Goal: Transaction & Acquisition: Register for event/course

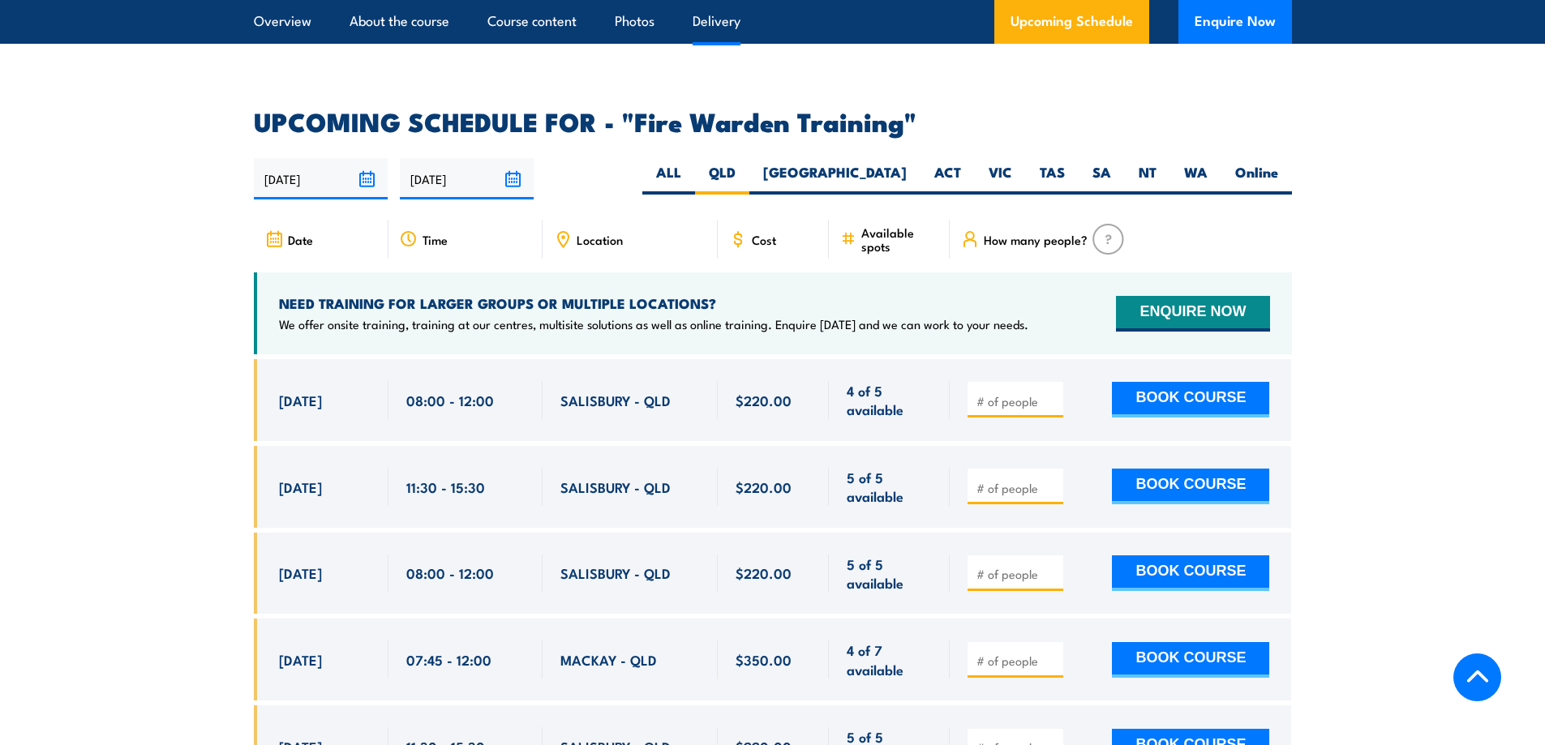
scroll to position [3016, 0]
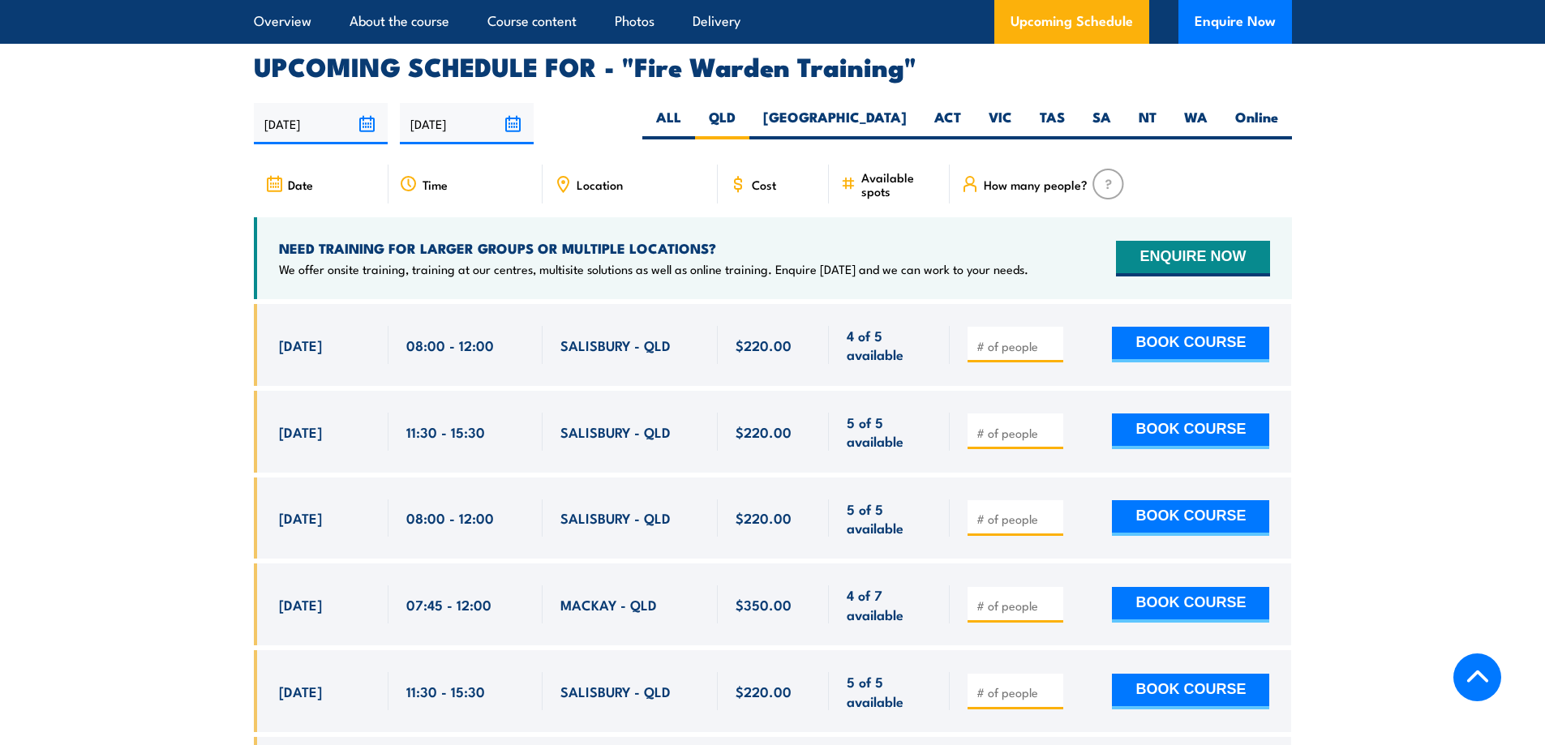
scroll to position [3016, 0]
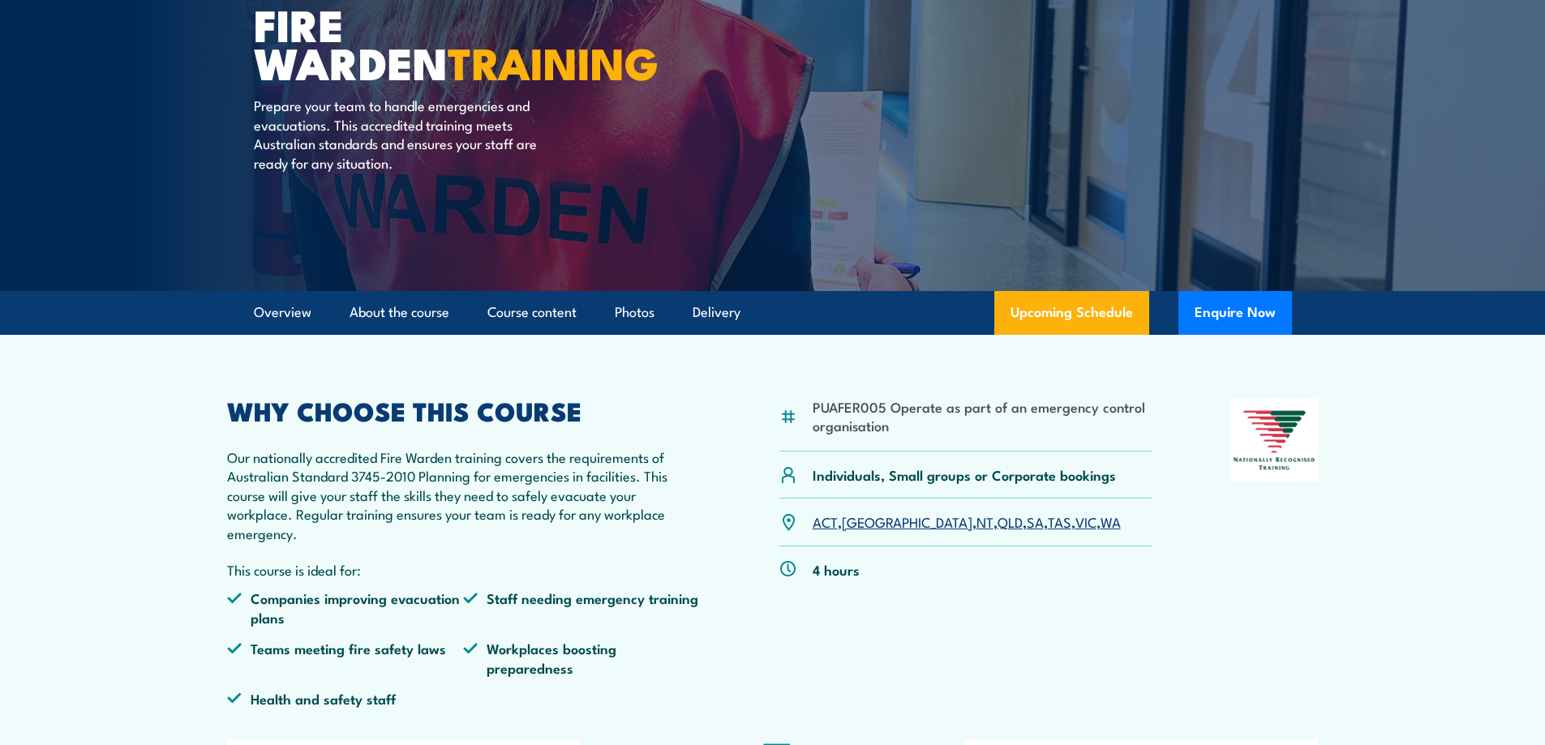
scroll to position [405, 0]
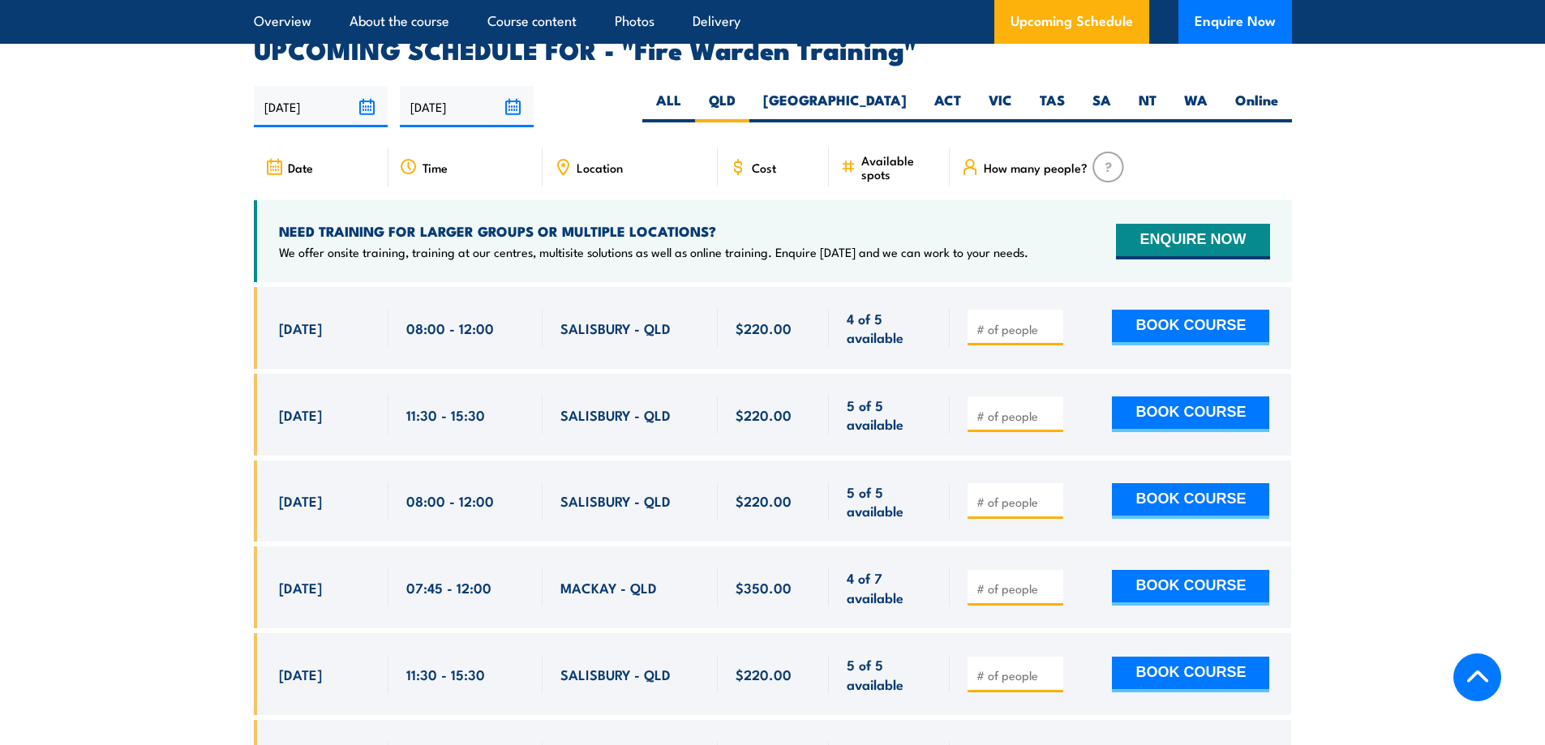
scroll to position [3016, 0]
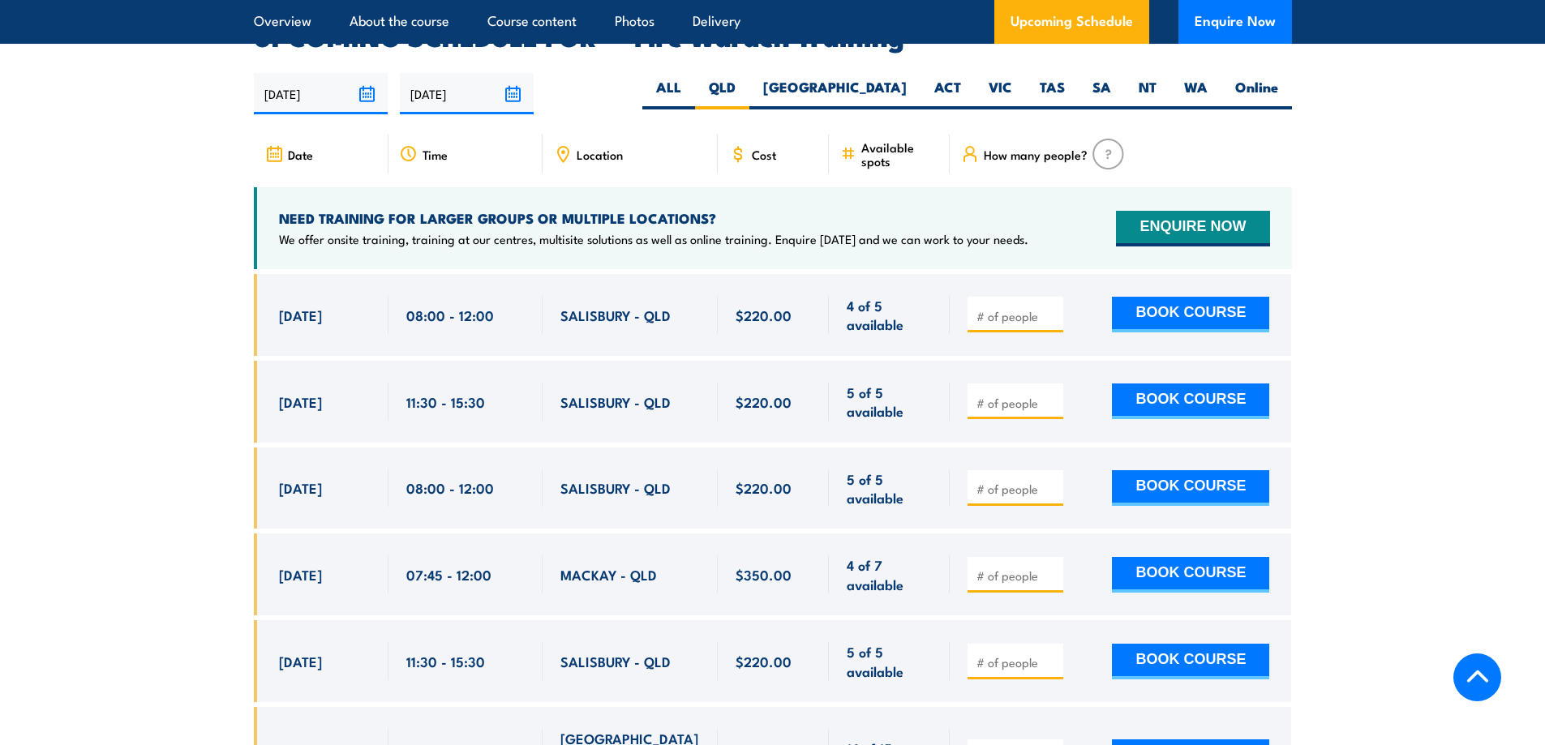
click at [1014, 308] on input "number" at bounding box center [1016, 316] width 81 height 16
type input "1"
click at [776, 390] on div "$220.00" at bounding box center [773, 402] width 76 height 38
click at [1219, 302] on button "BOOK COURSE" at bounding box center [1190, 315] width 157 height 36
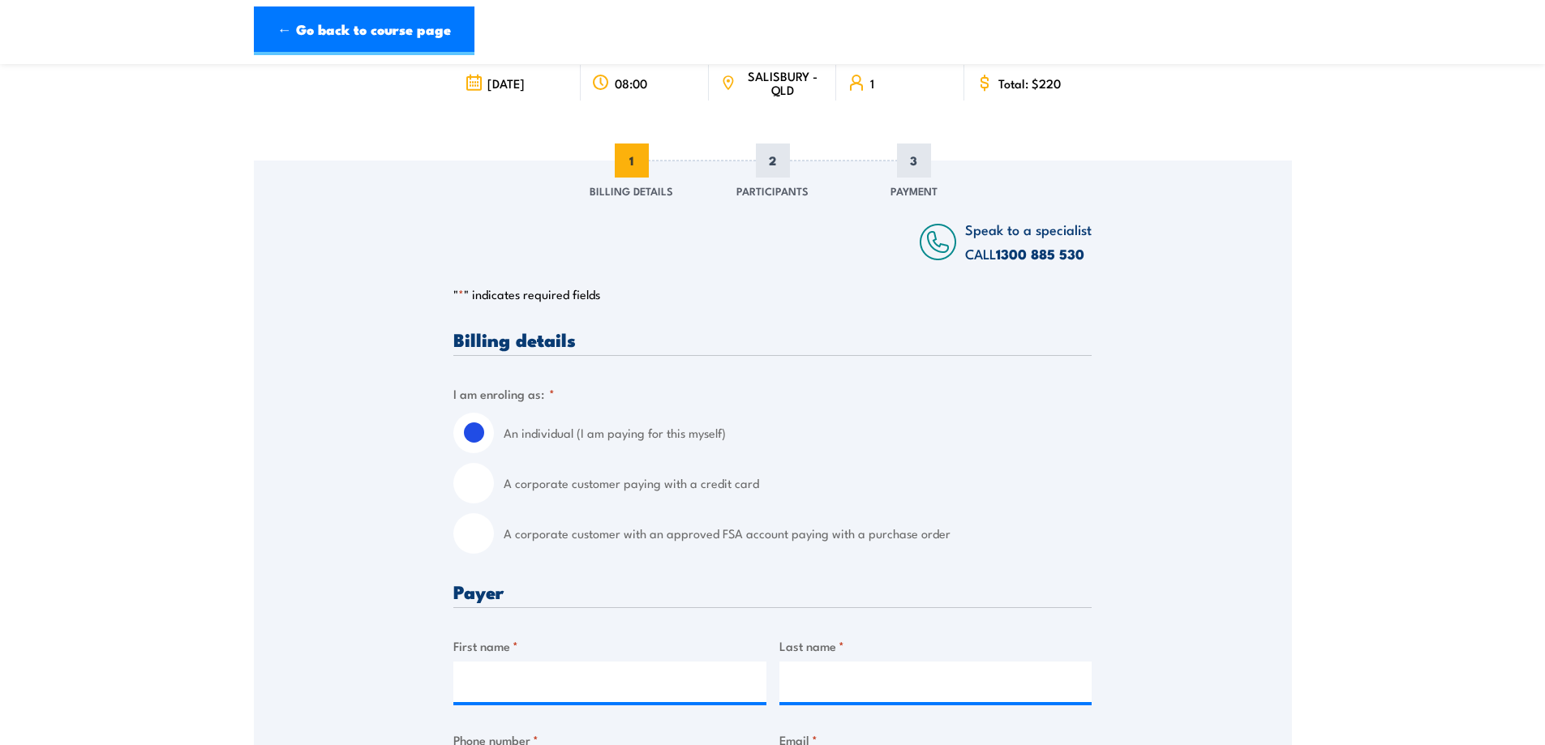
scroll to position [162, 0]
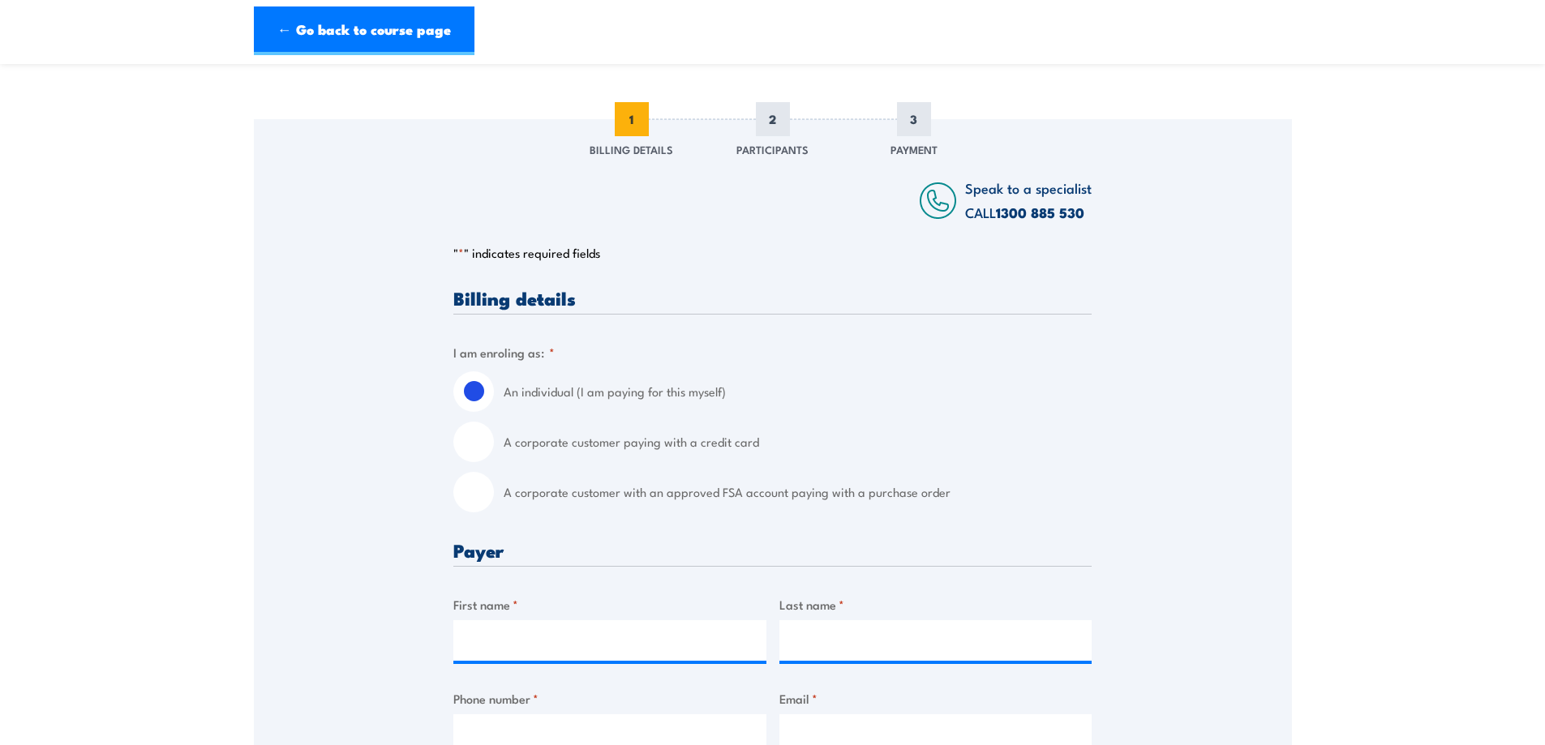
click at [748, 443] on label "A corporate customer paying with a credit card" at bounding box center [798, 442] width 588 height 41
click at [494, 443] on input "A corporate customer paying with a credit card" at bounding box center [473, 442] width 41 height 41
radio input "true"
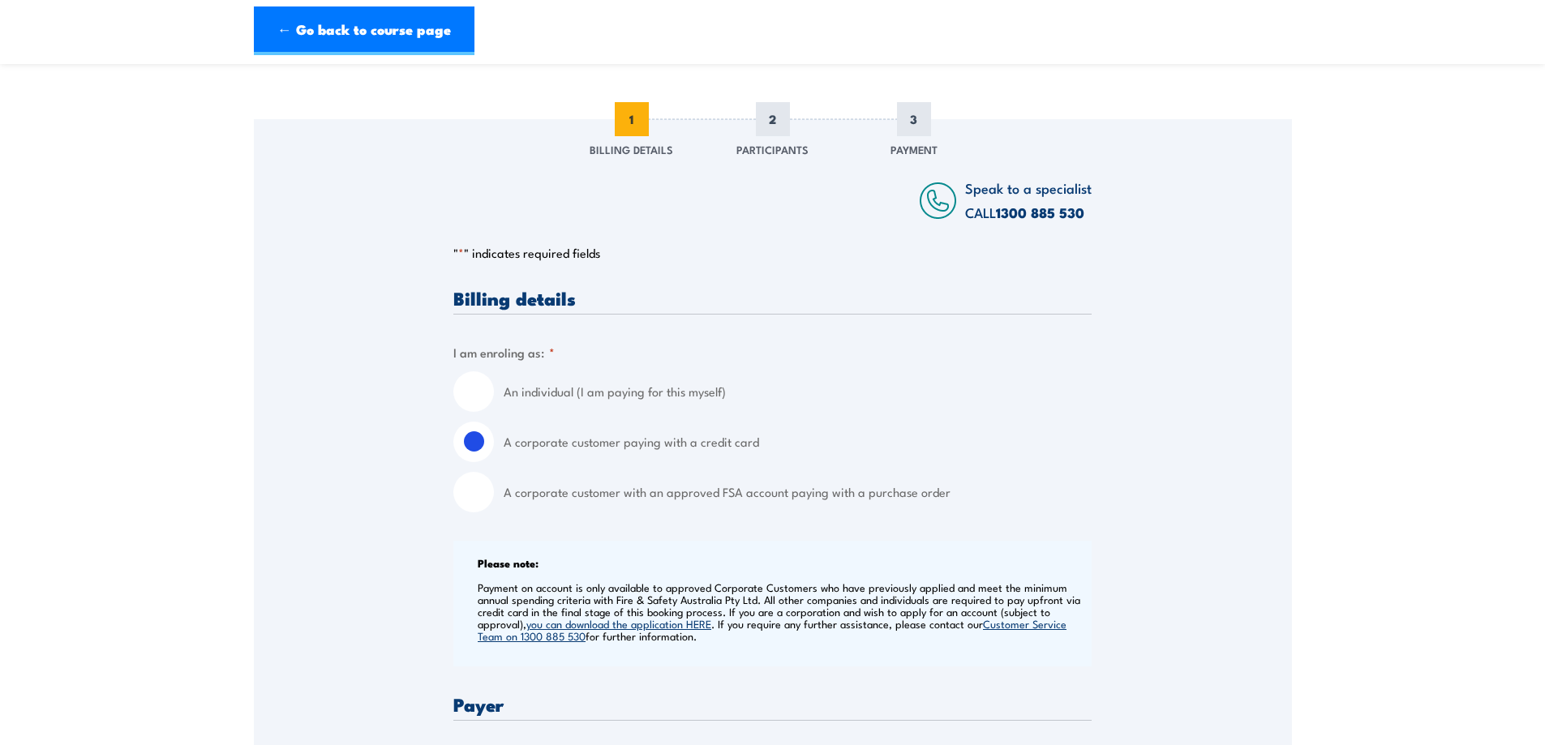
click at [757, 505] on label "A corporate customer with an approved FSA account paying with a purchase order" at bounding box center [798, 492] width 588 height 41
click at [494, 505] on input "A corporate customer with an approved FSA account paying with a purchase order" at bounding box center [473, 492] width 41 height 41
radio input "true"
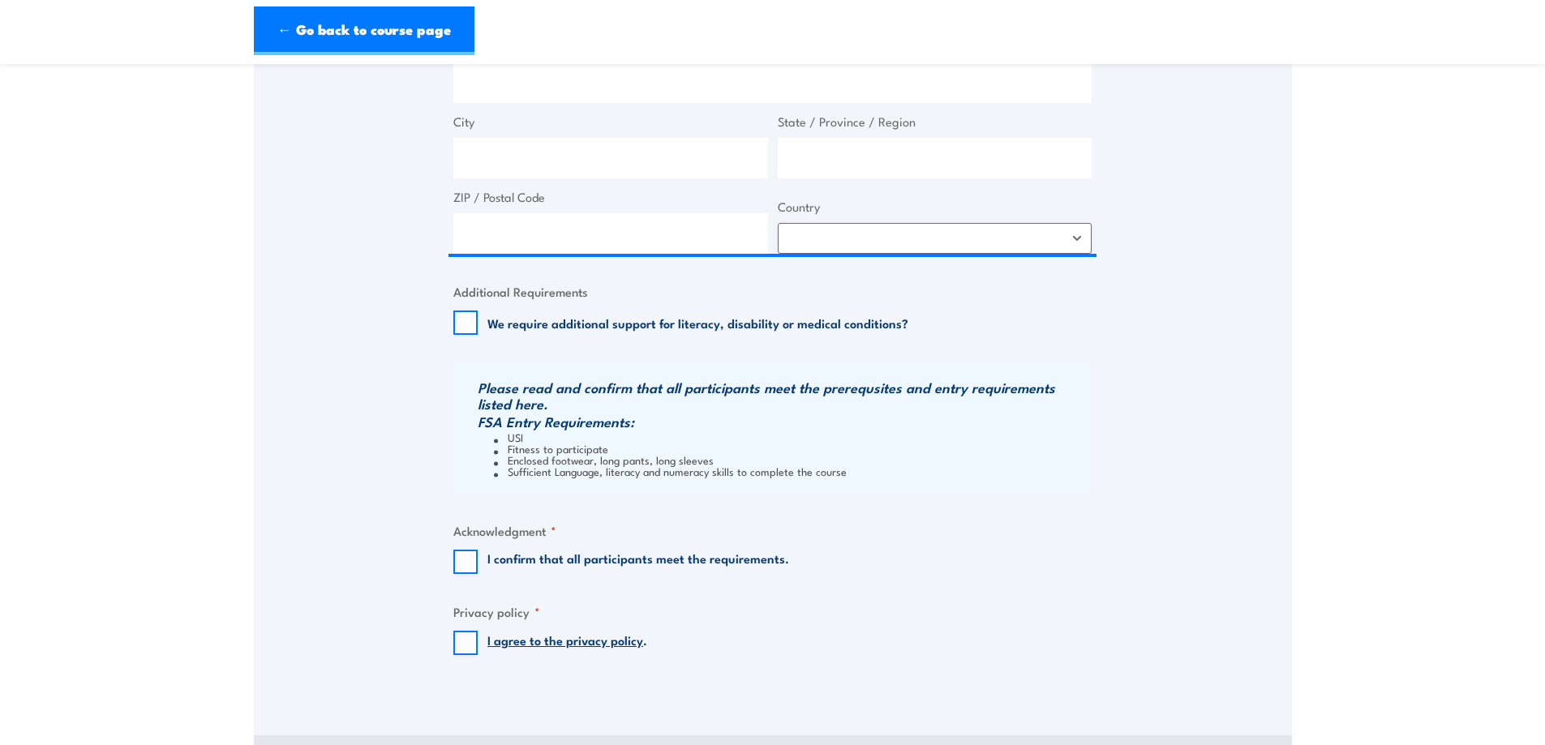
scroll to position [1460, 0]
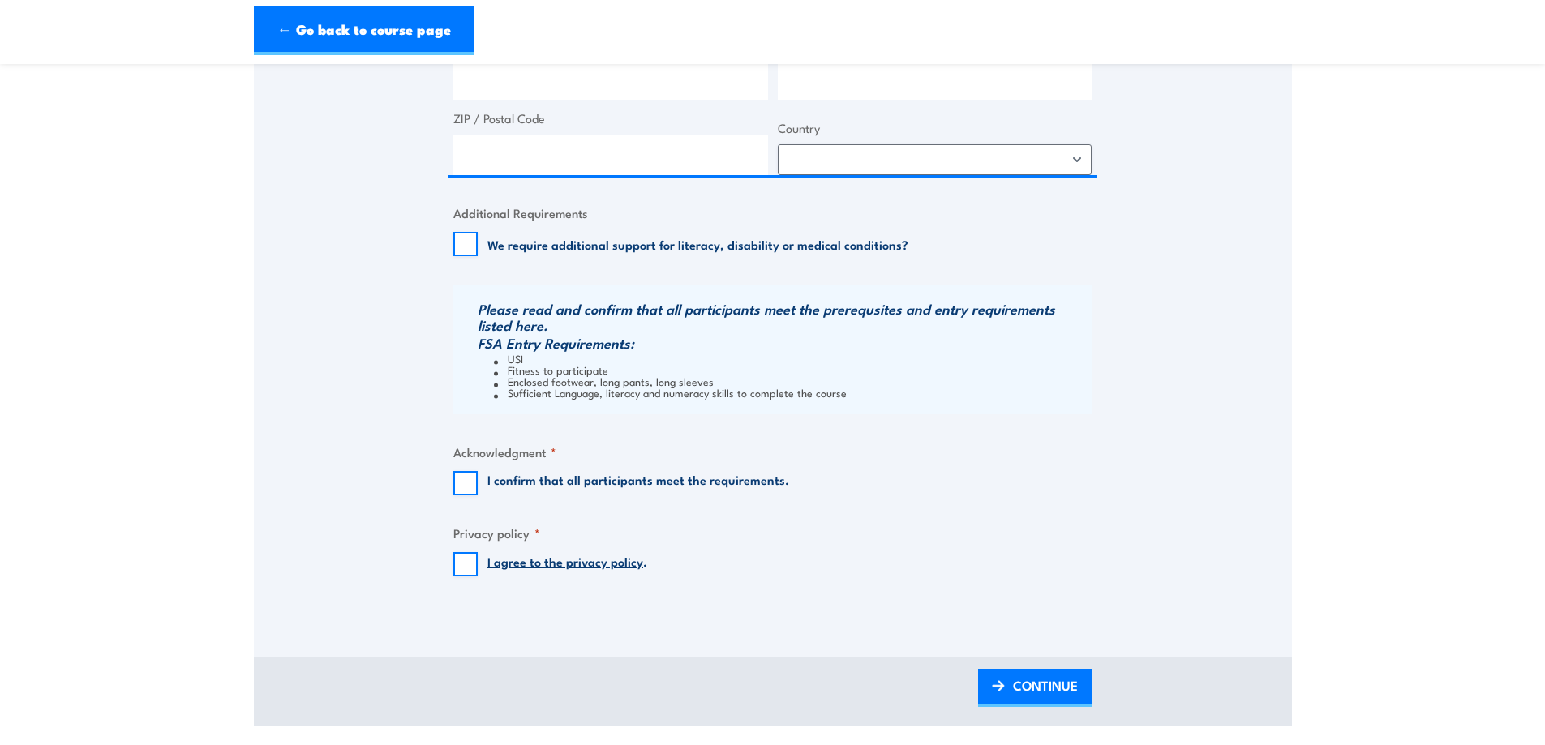
click at [615, 484] on label "I confirm that all participants meet the requirements." at bounding box center [638, 483] width 302 height 24
click at [478, 484] on input "I confirm that all participants meet the requirements." at bounding box center [465, 483] width 24 height 24
checkbox input "true"
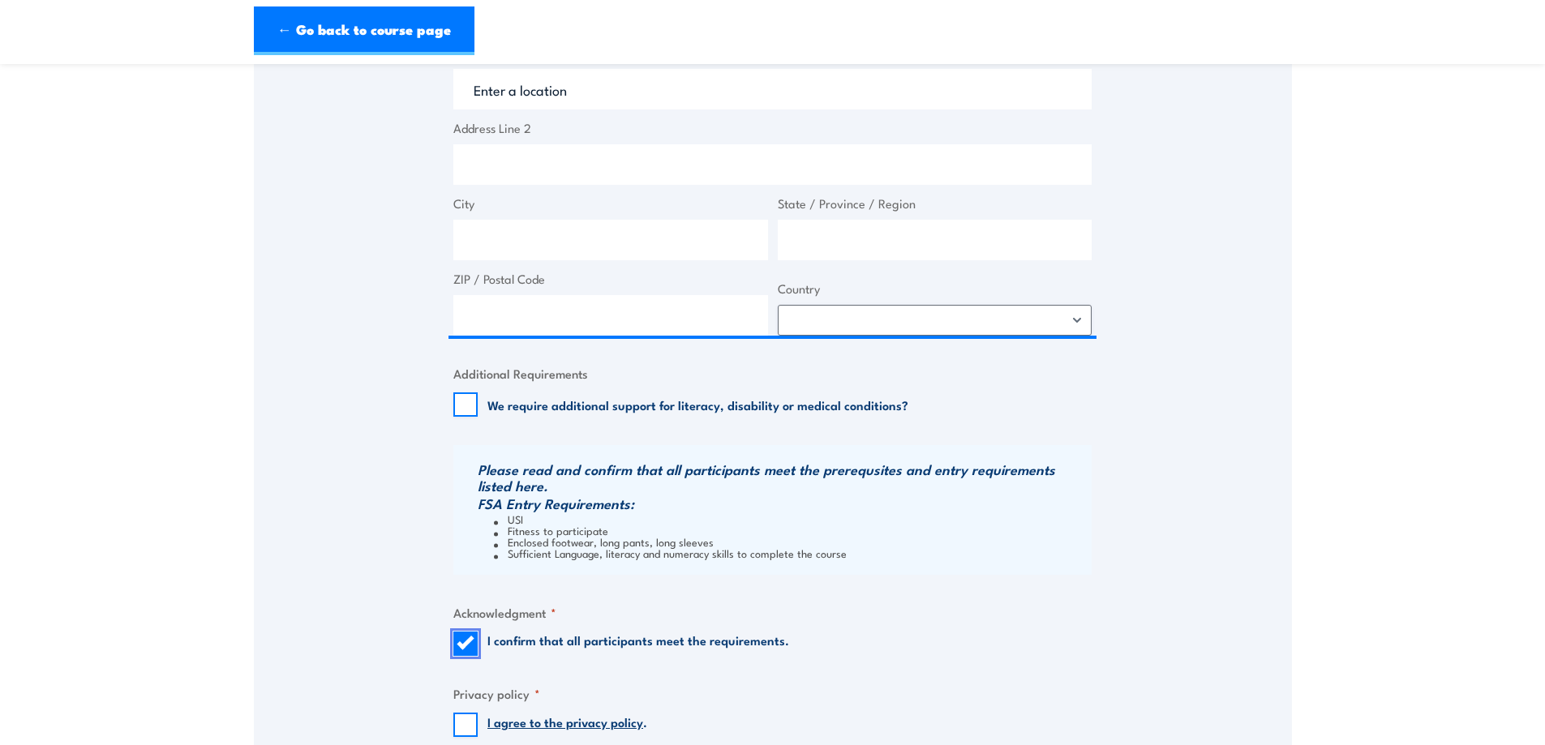
scroll to position [1297, 0]
click at [605, 414] on label "We require additional support for literacy, disability or medical conditions?" at bounding box center [697, 406] width 421 height 16
click at [478, 414] on input "We require additional support for literacy, disability or medical conditions?" at bounding box center [465, 406] width 24 height 24
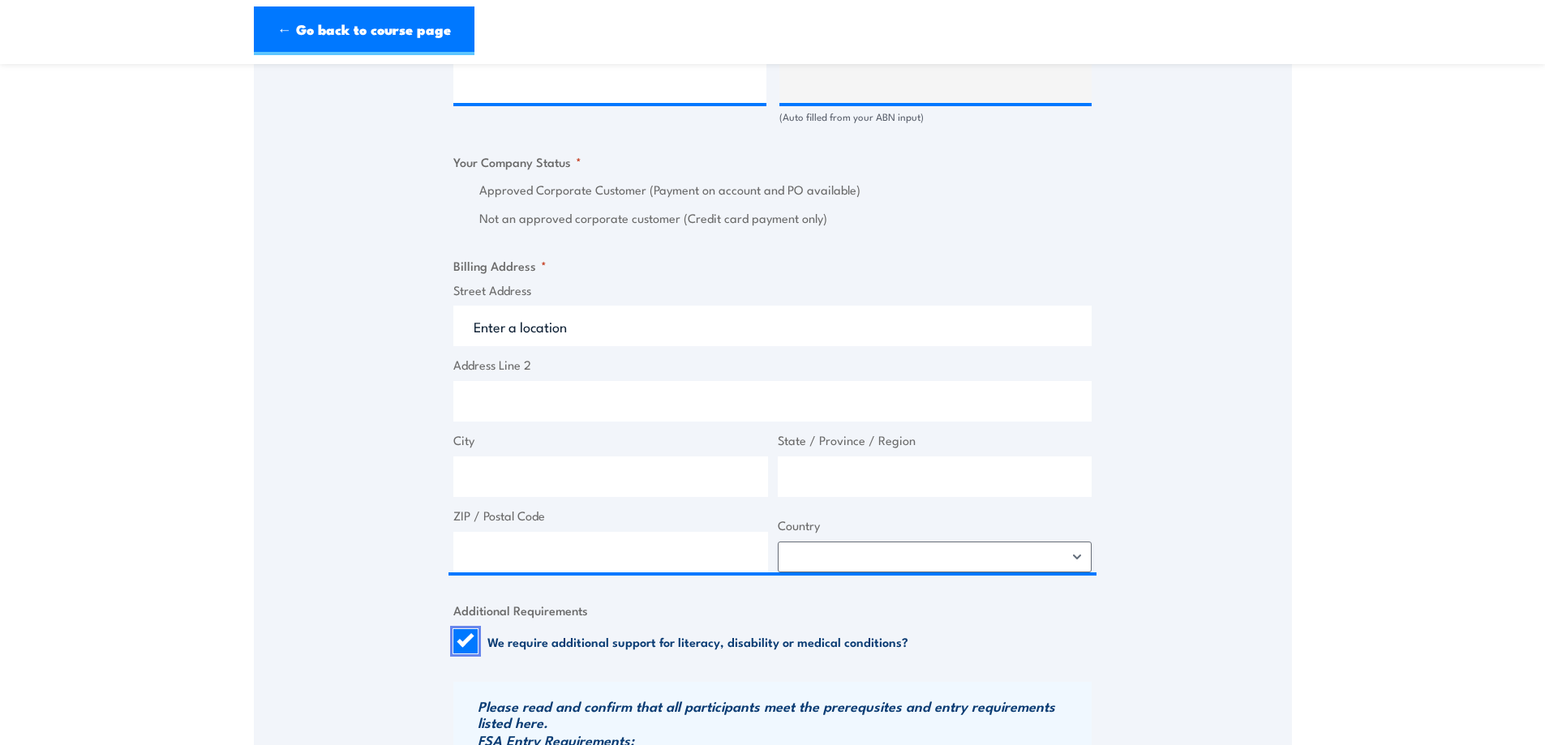
scroll to position [1054, 0]
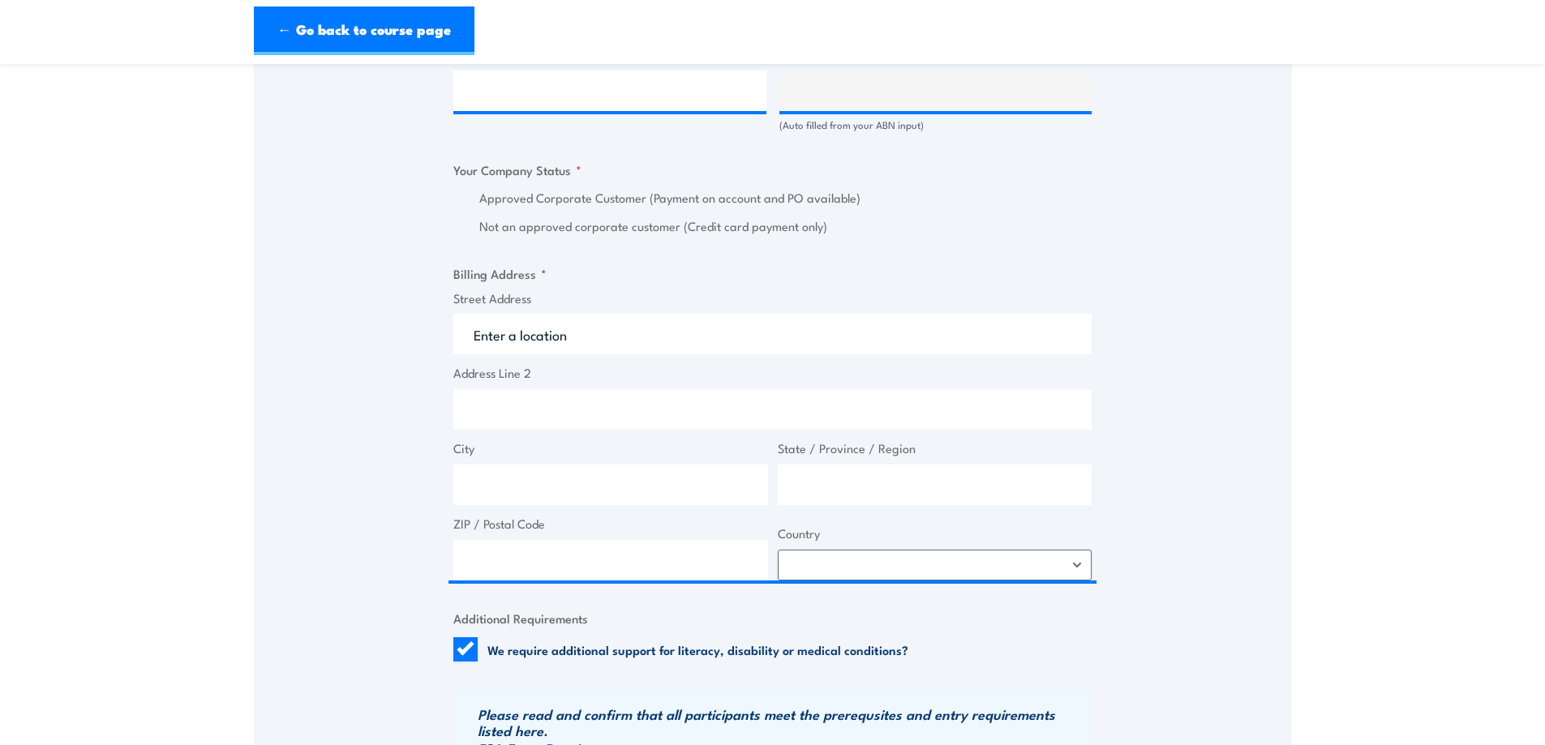
click at [607, 651] on label "We require additional support for literacy, disability or medical conditions?" at bounding box center [697, 649] width 421 height 16
click at [478, 651] on input "We require additional support for literacy, disability or medical conditions?" at bounding box center [465, 649] width 24 height 24
checkbox input "false"
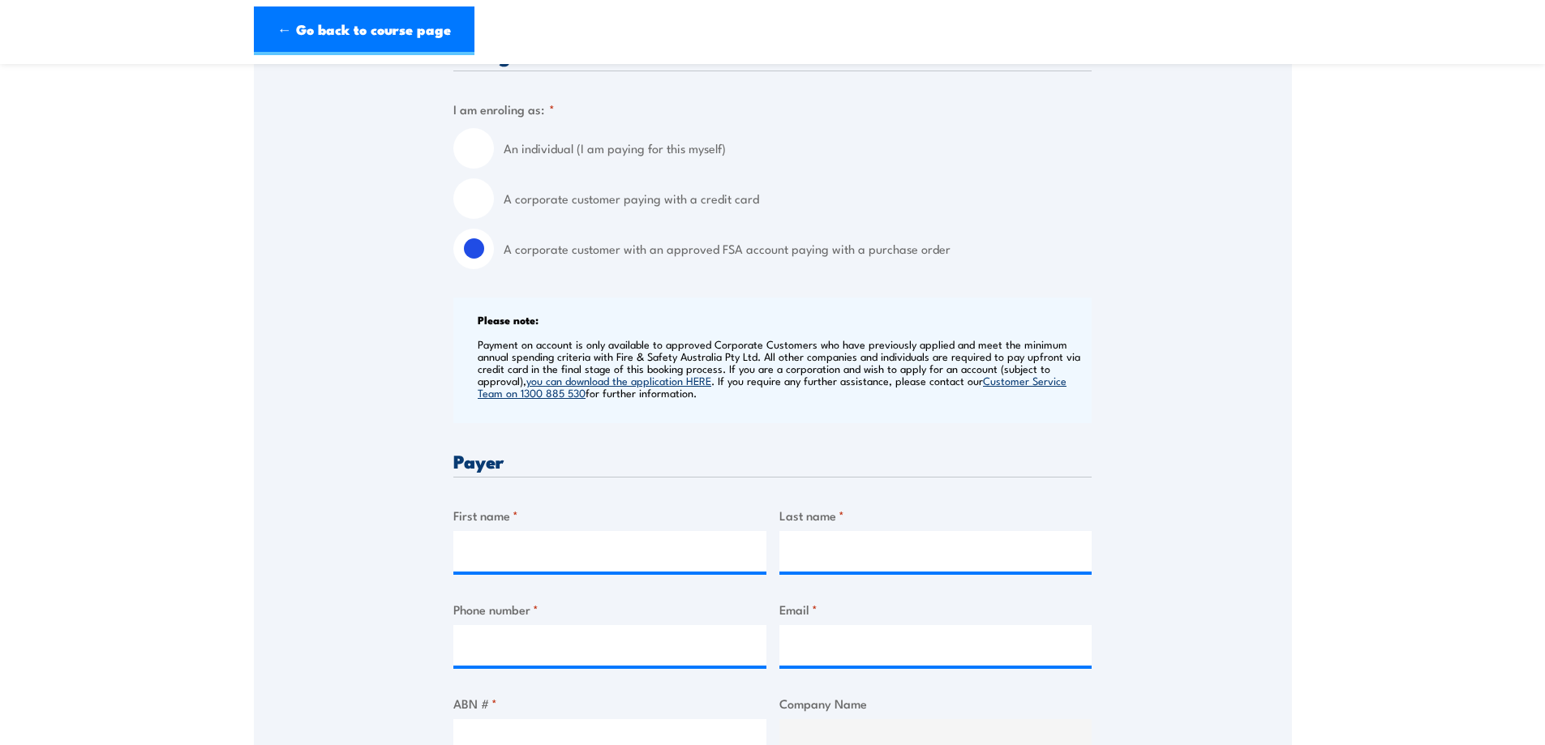
scroll to position [487, 0]
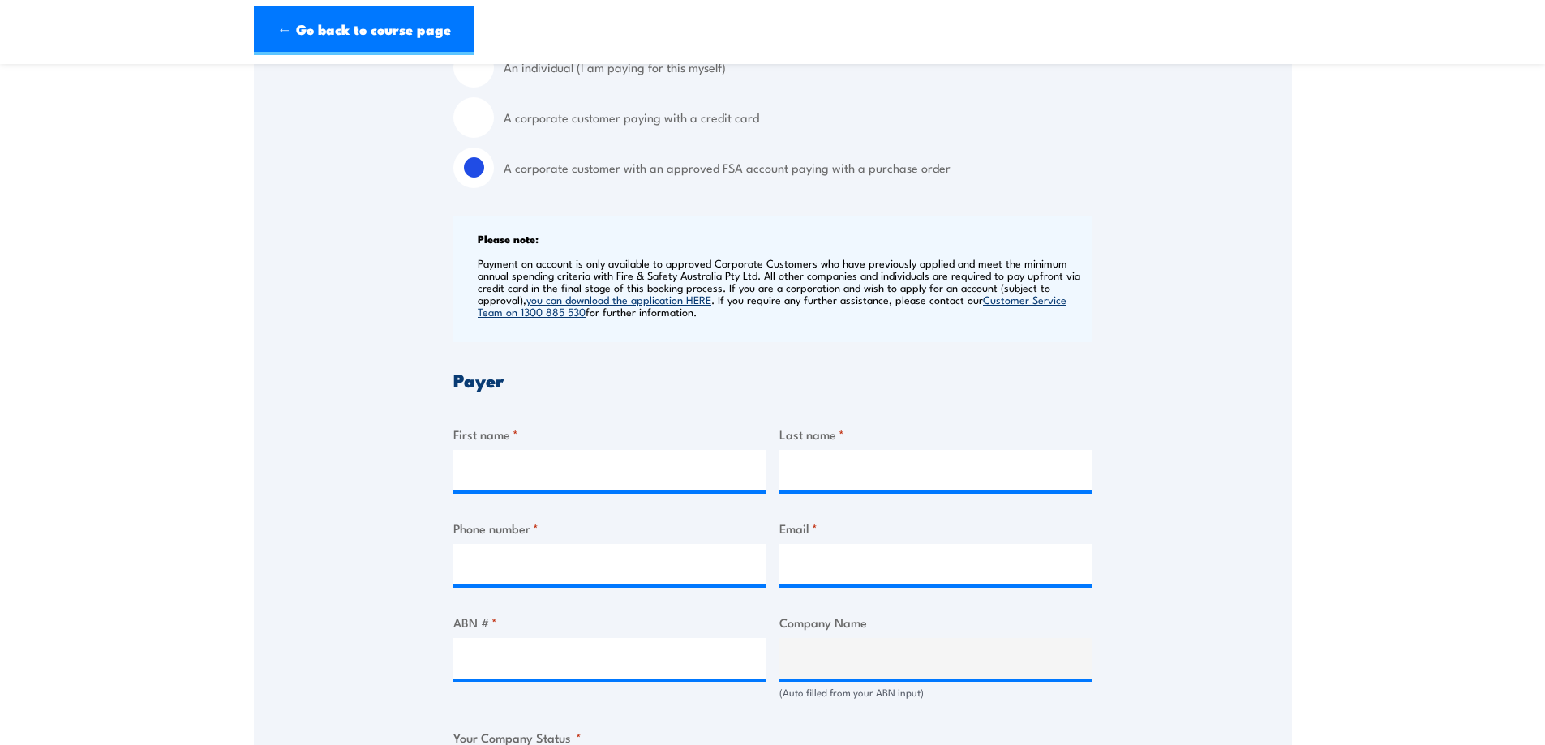
click at [617, 491] on div at bounding box center [609, 470] width 313 height 41
click at [614, 486] on input "First name *" at bounding box center [609, 470] width 313 height 41
type input "D"
type input "Kitty"
type input "Tsai"
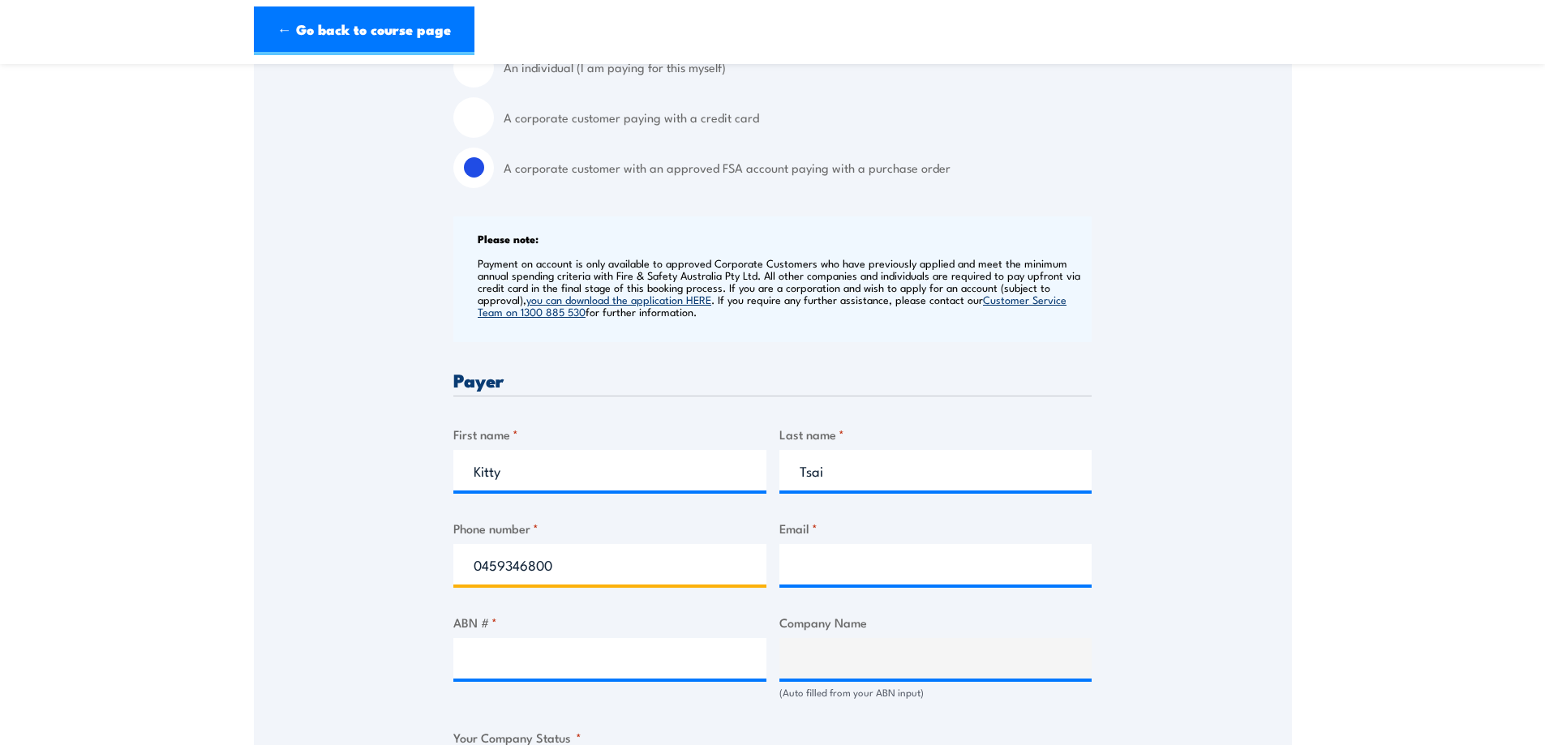
type input "0459346800"
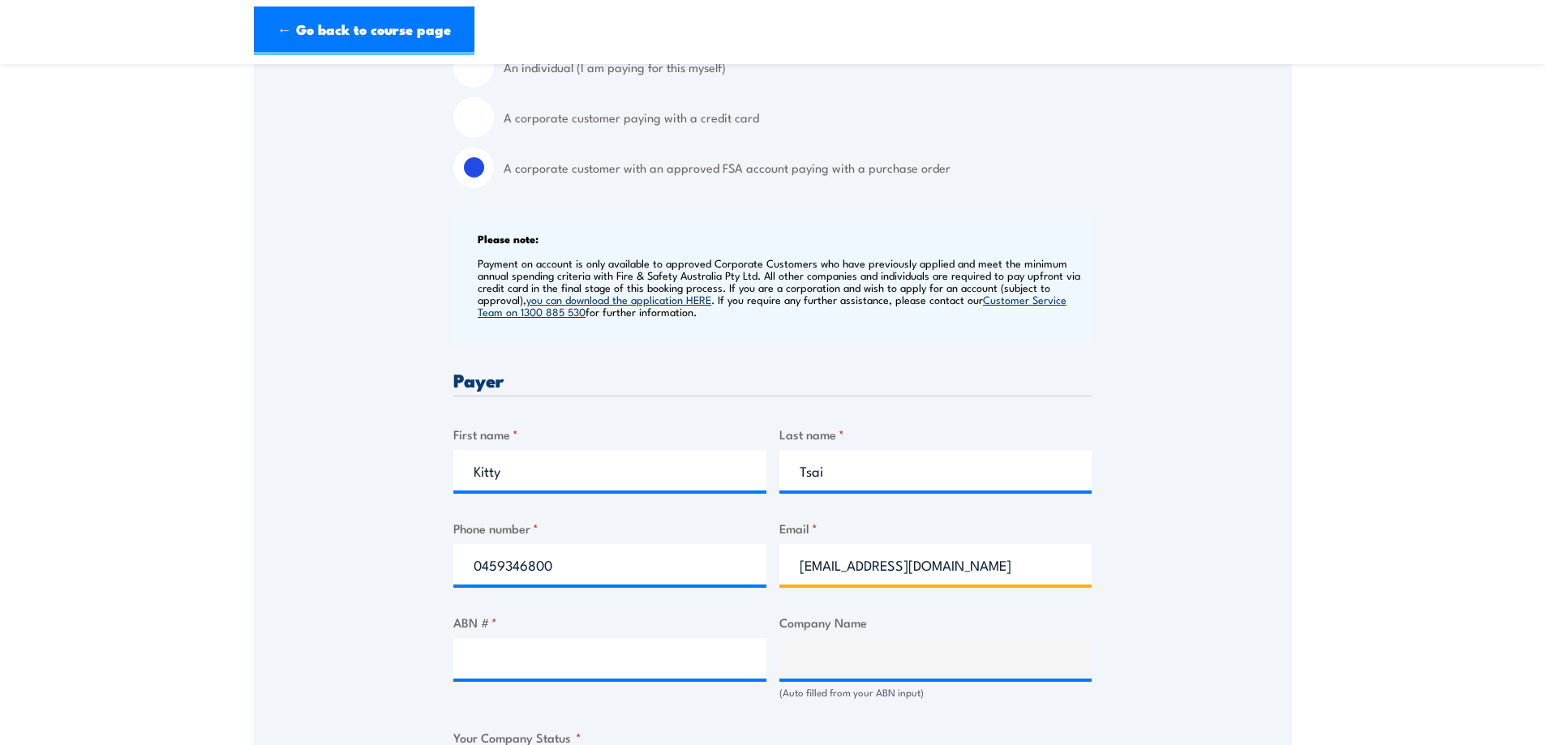
type input "ktsai@workcon.com.au"
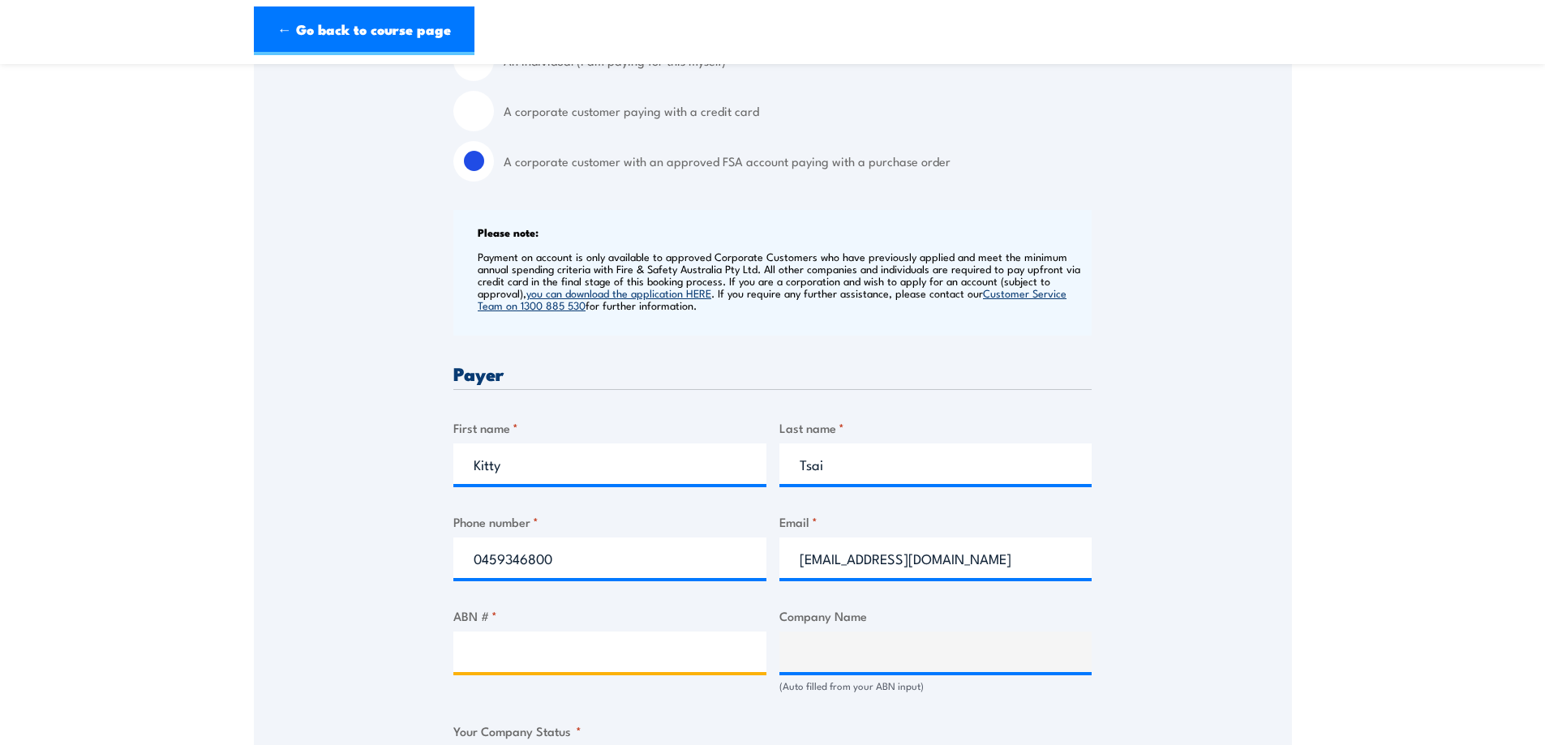
scroll to position [405, 0]
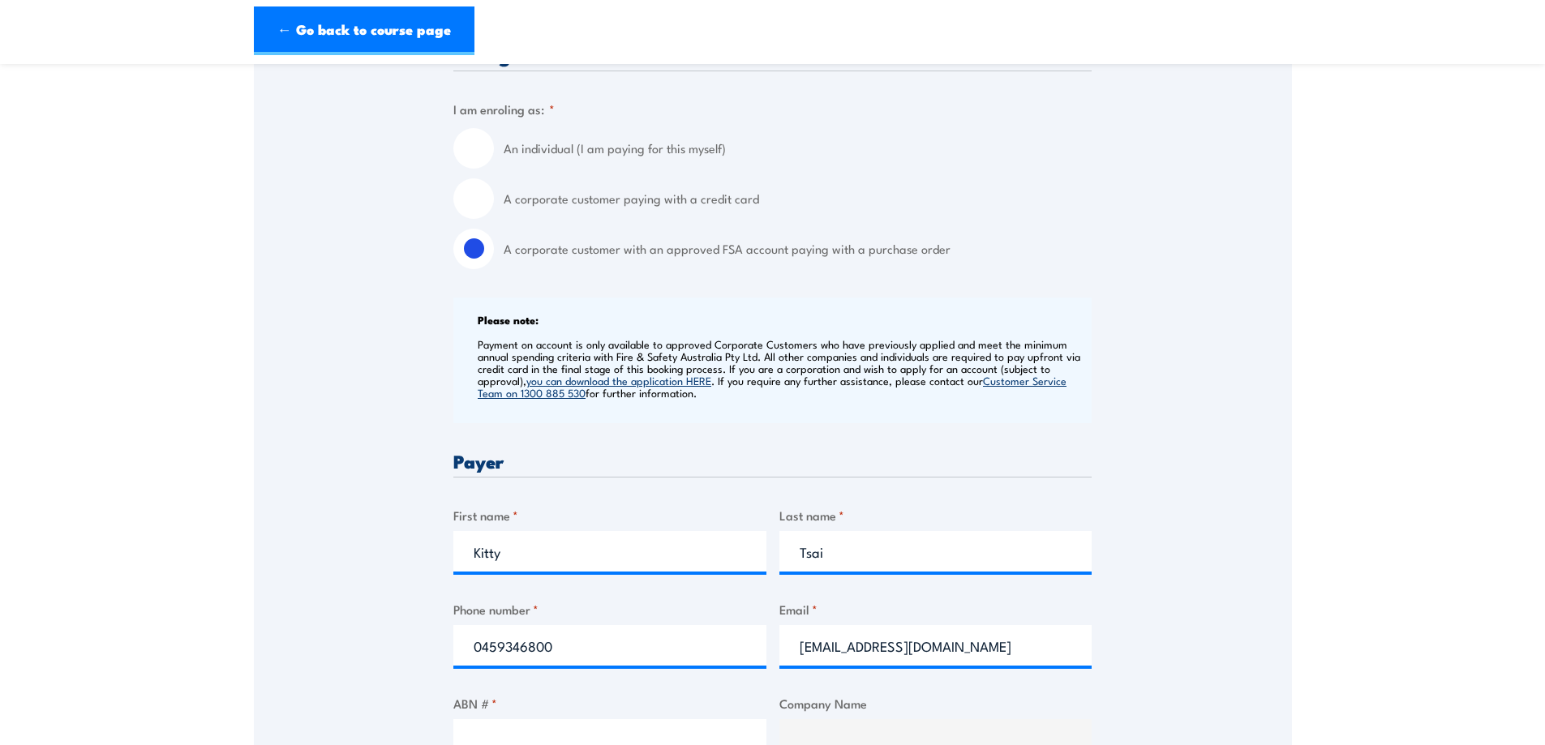
click at [616, 206] on label "A corporate customer paying with a credit card" at bounding box center [798, 198] width 588 height 41
click at [494, 206] on input "A corporate customer paying with a credit card" at bounding box center [473, 198] width 41 height 41
radio input "true"
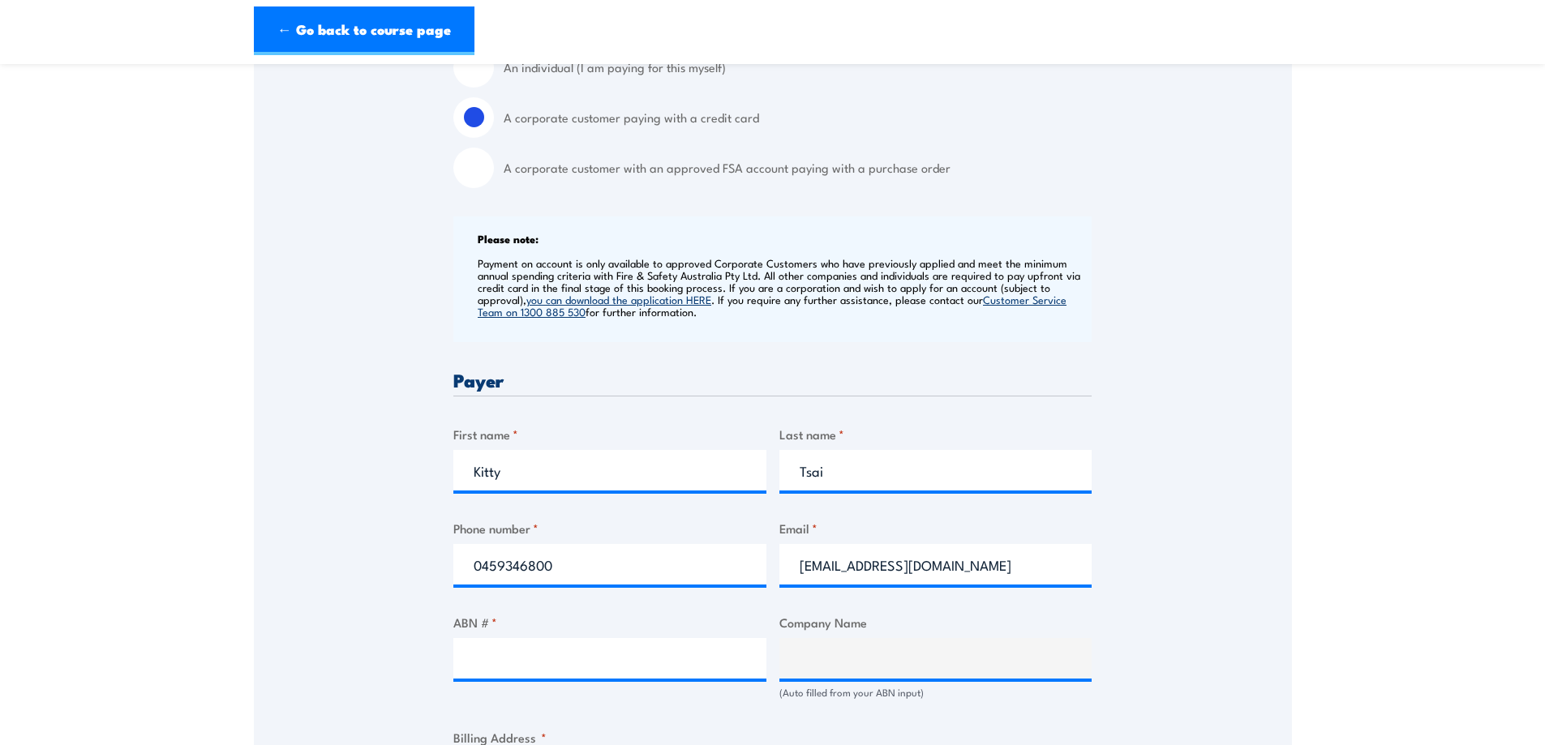
click at [489, 172] on input "A corporate customer with an approved FSA account paying with a purchase order" at bounding box center [473, 168] width 41 height 41
radio input "true"
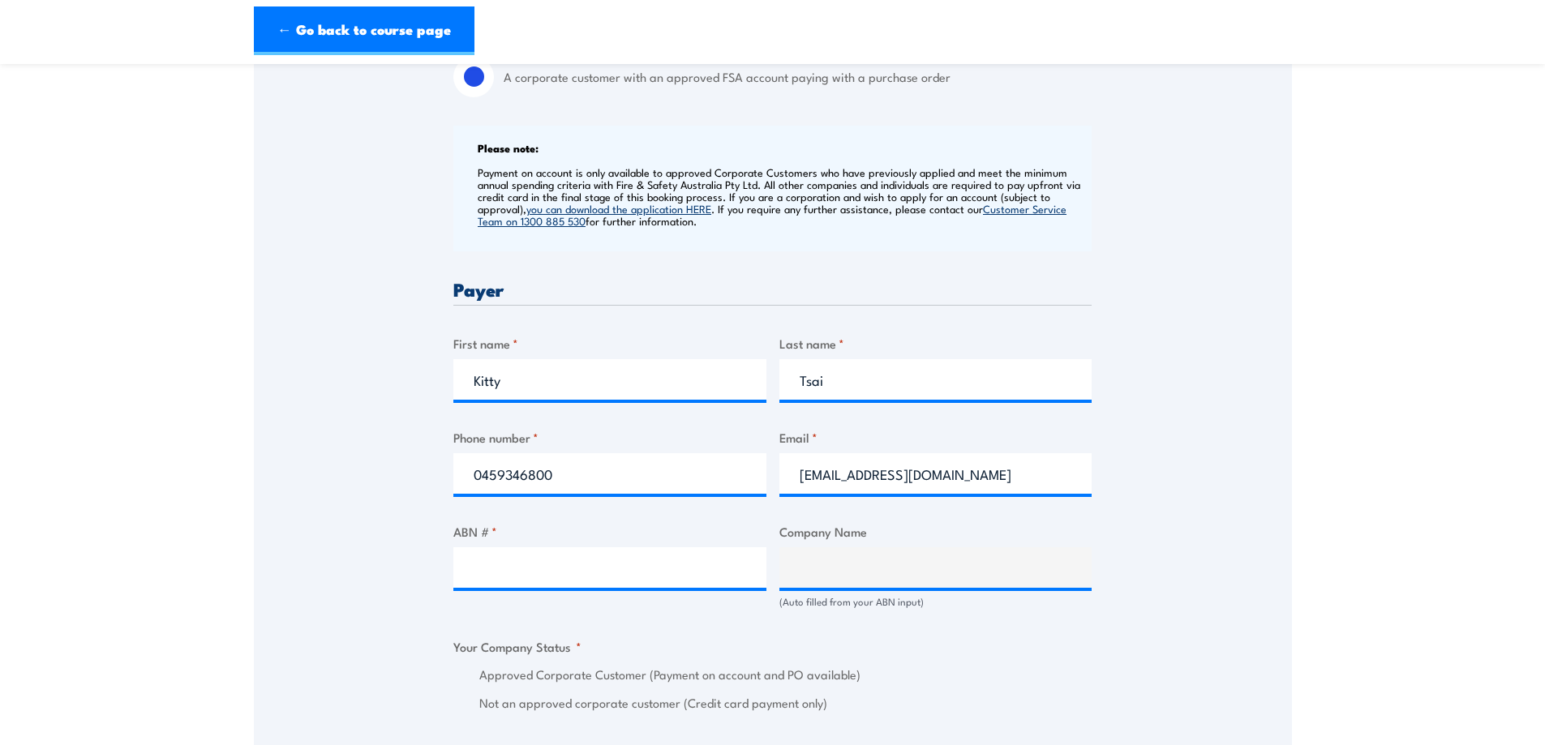
scroll to position [730, 0]
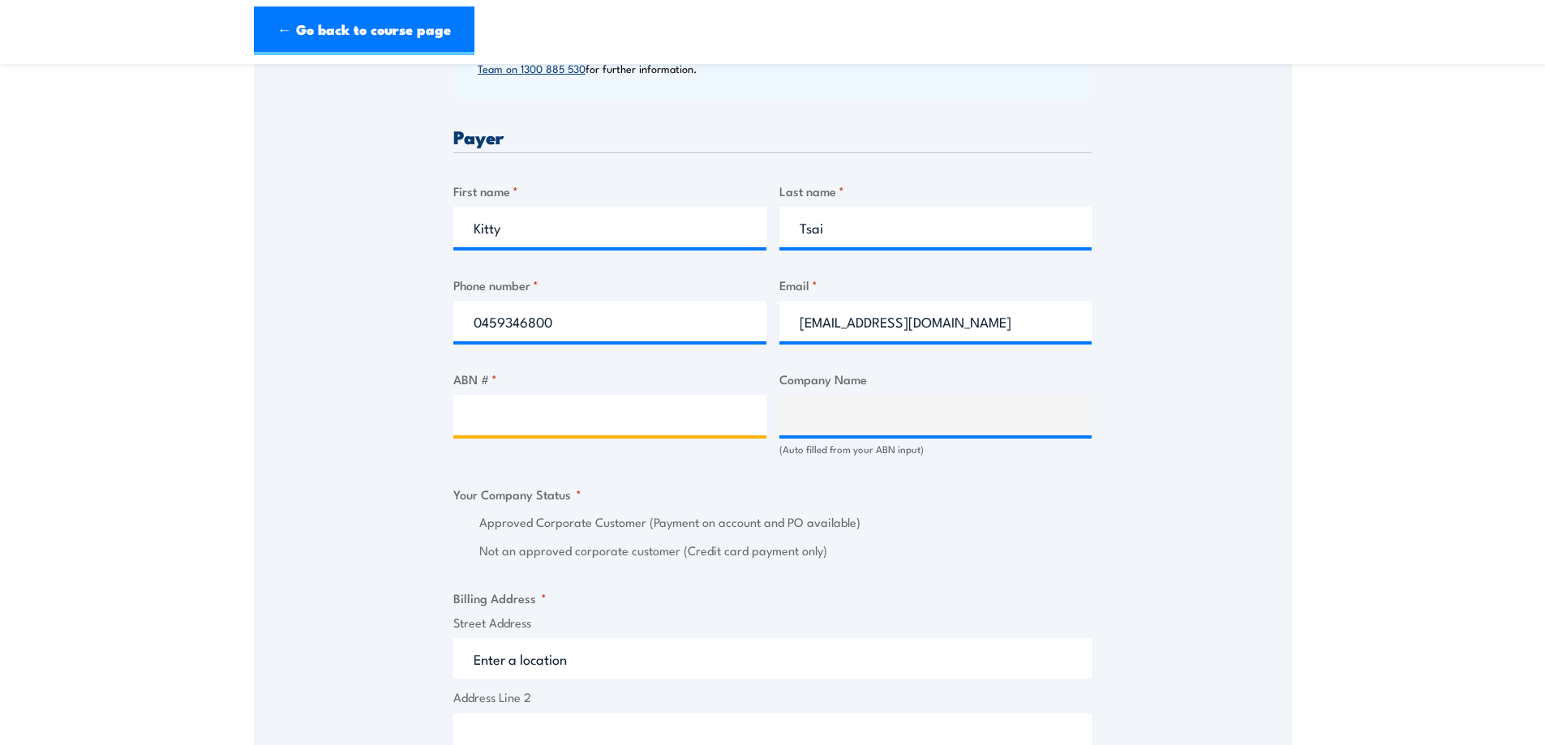
click at [567, 401] on input "ABN # *" at bounding box center [609, 415] width 313 height 41
paste input "80 639 664 949"
type input "80 639 664 949"
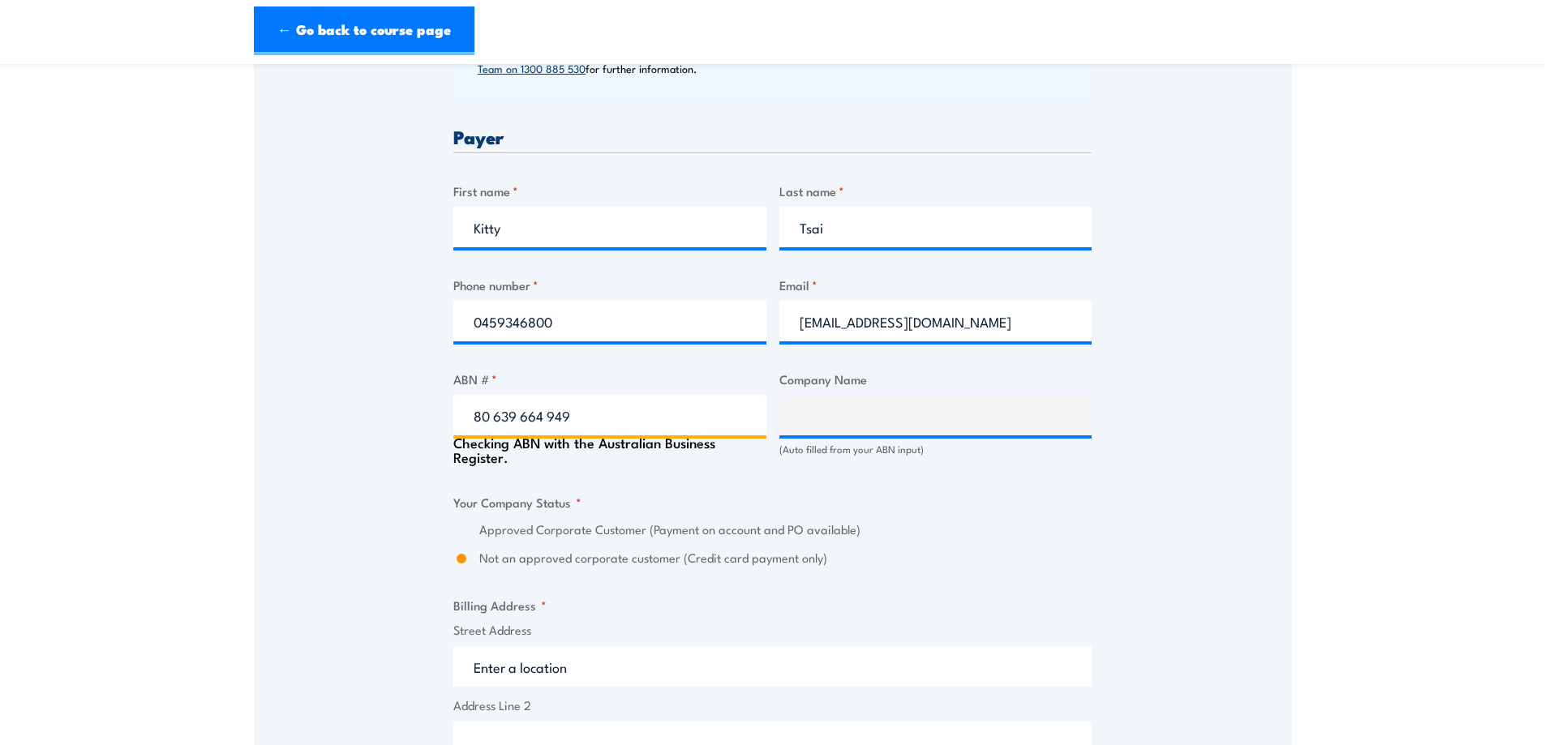
click at [496, 421] on input "80 639 664 949" at bounding box center [609, 415] width 313 height 41
type input "WORKCON (QLD) PTY LTD"
radio input "true"
click at [519, 419] on input "80639 664 949" at bounding box center [609, 415] width 313 height 41
click at [538, 422] on input "80639664 949" at bounding box center [609, 415] width 313 height 41
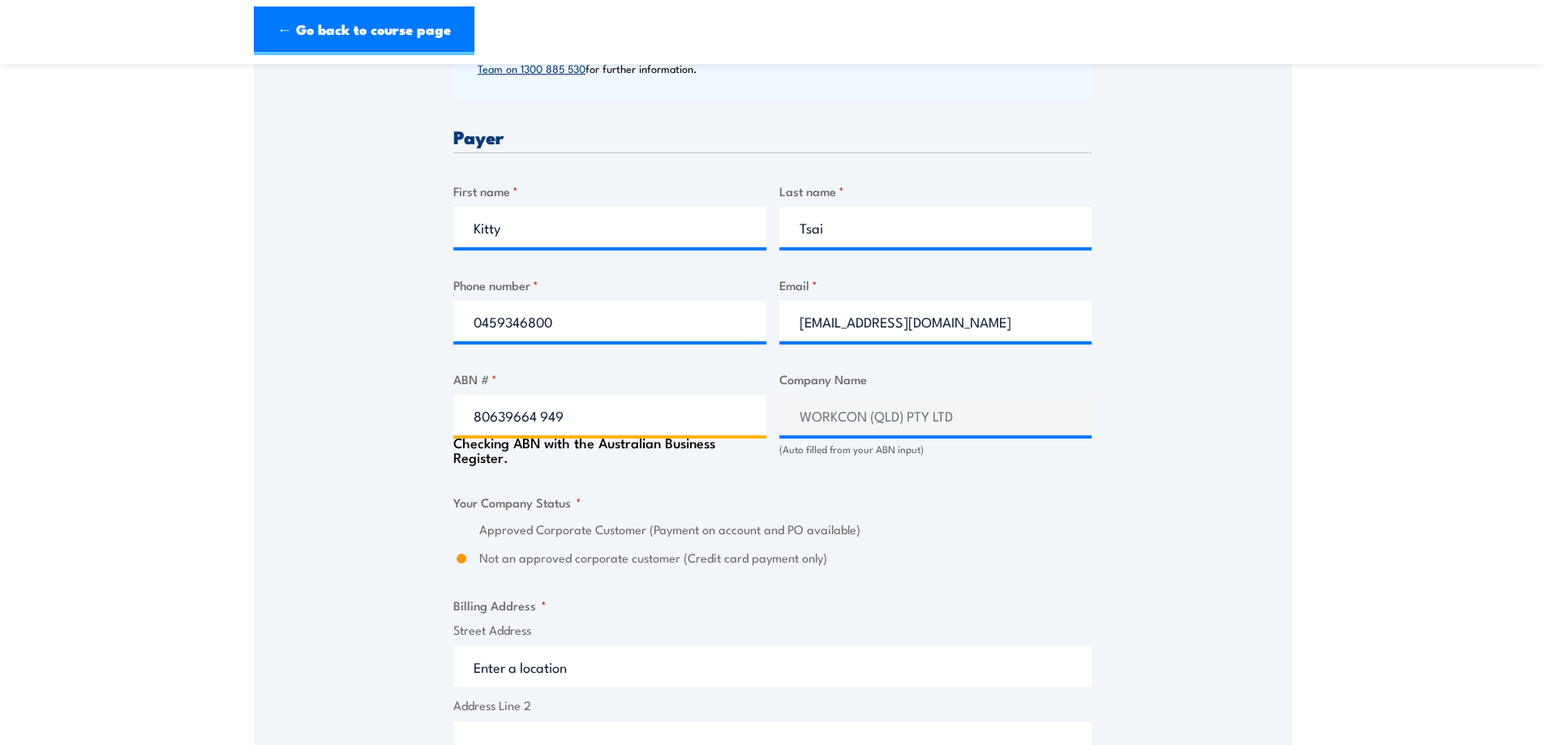
click at [543, 422] on input "80639664 949" at bounding box center [609, 415] width 313 height 41
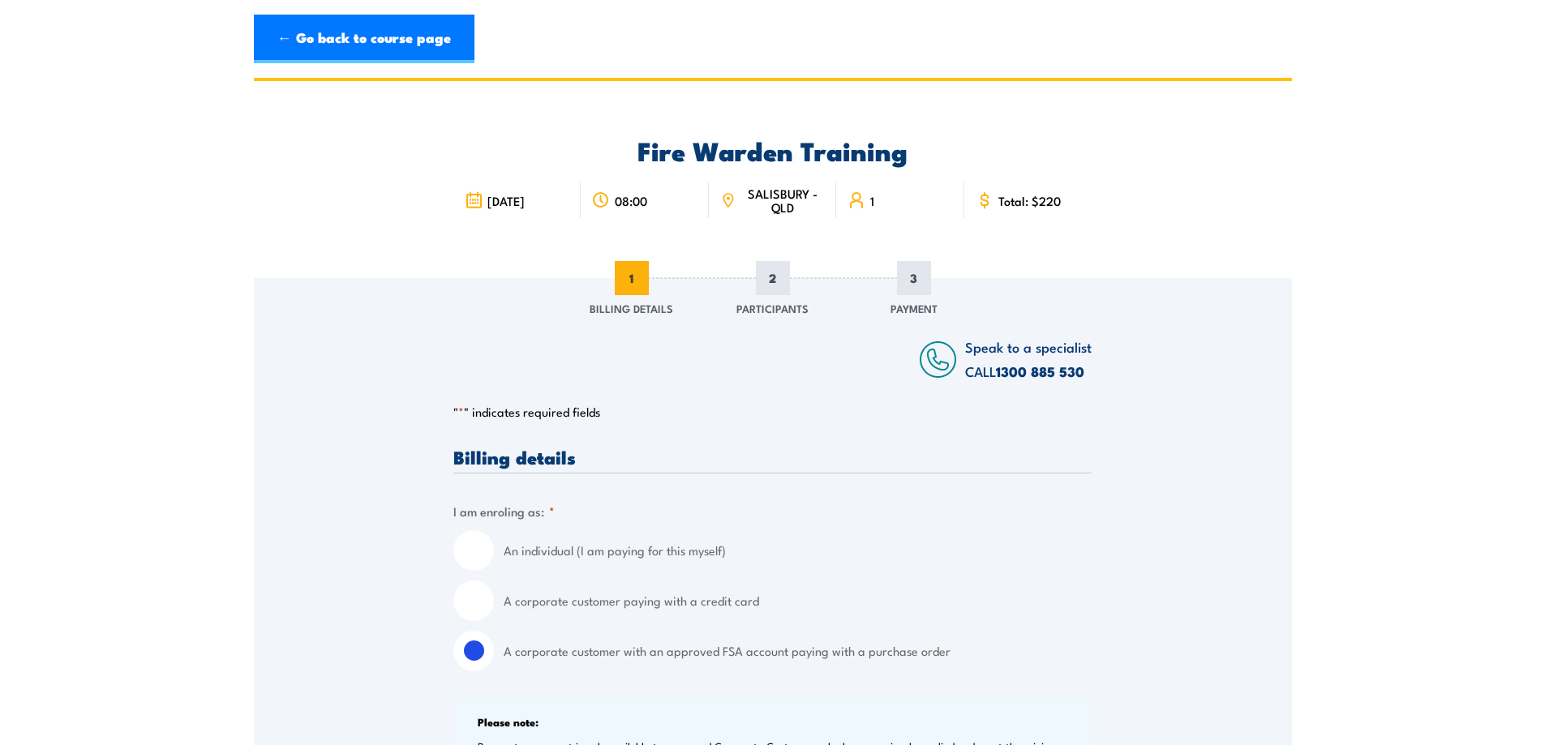
scroll to position [0, 0]
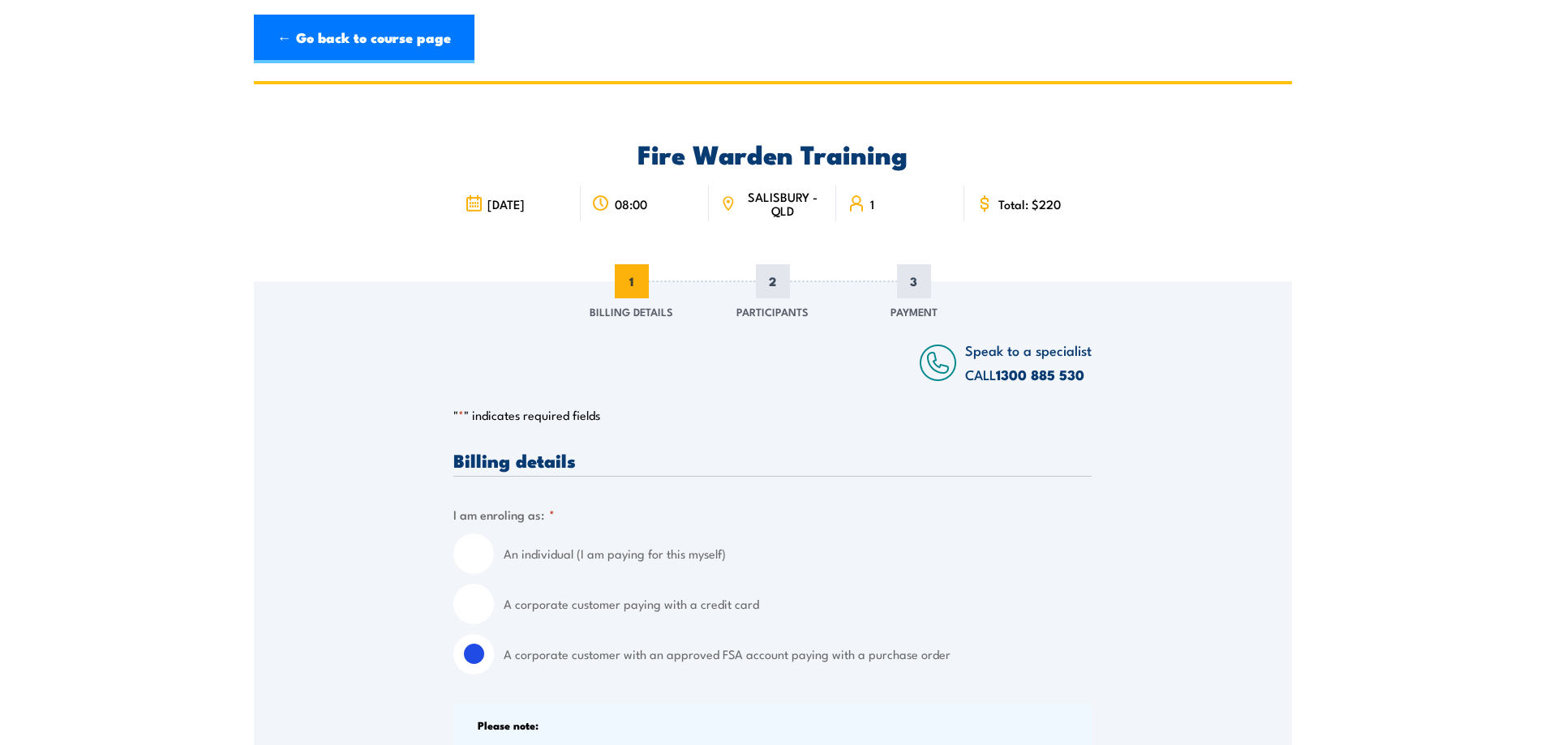
type input "80639664949"
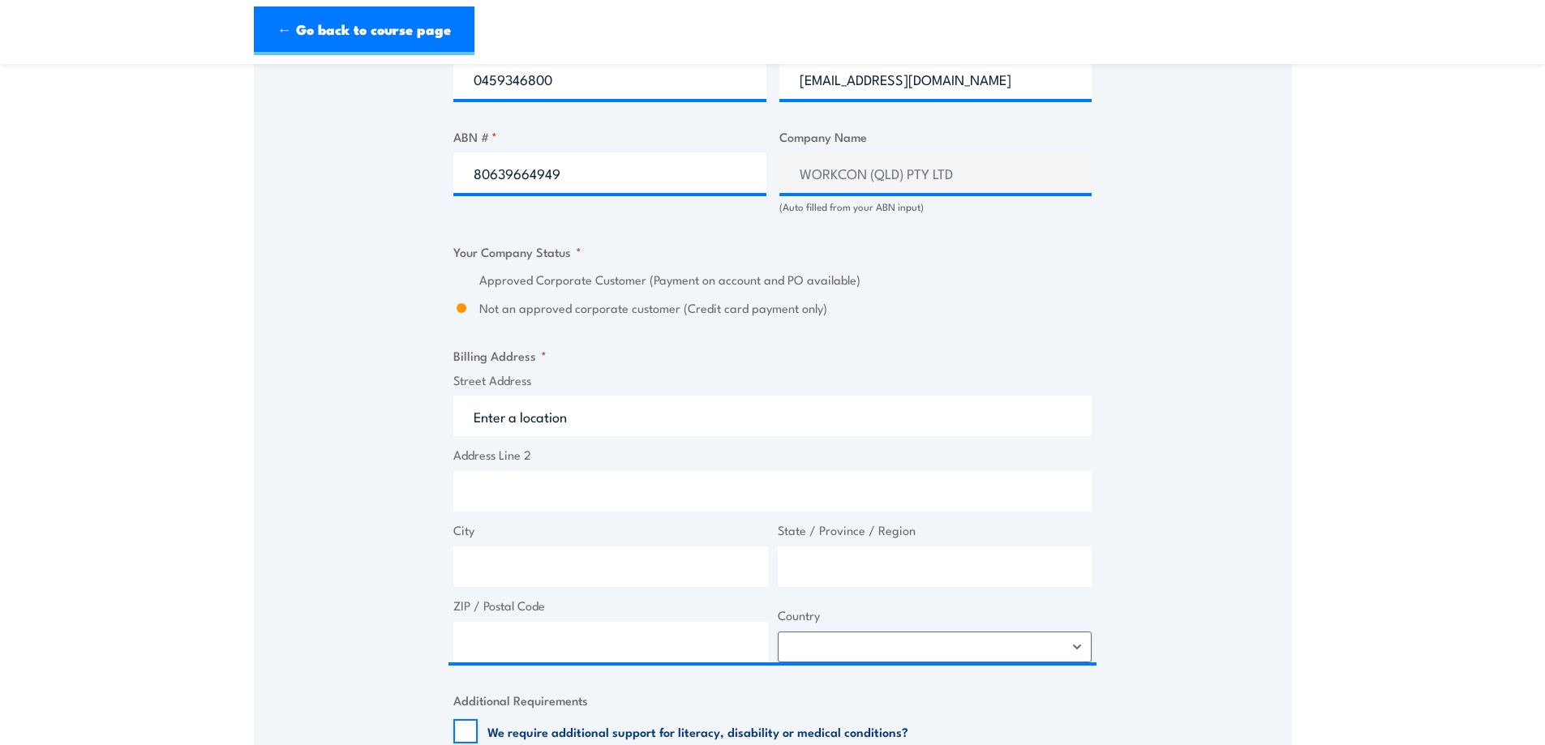
scroll to position [973, 0]
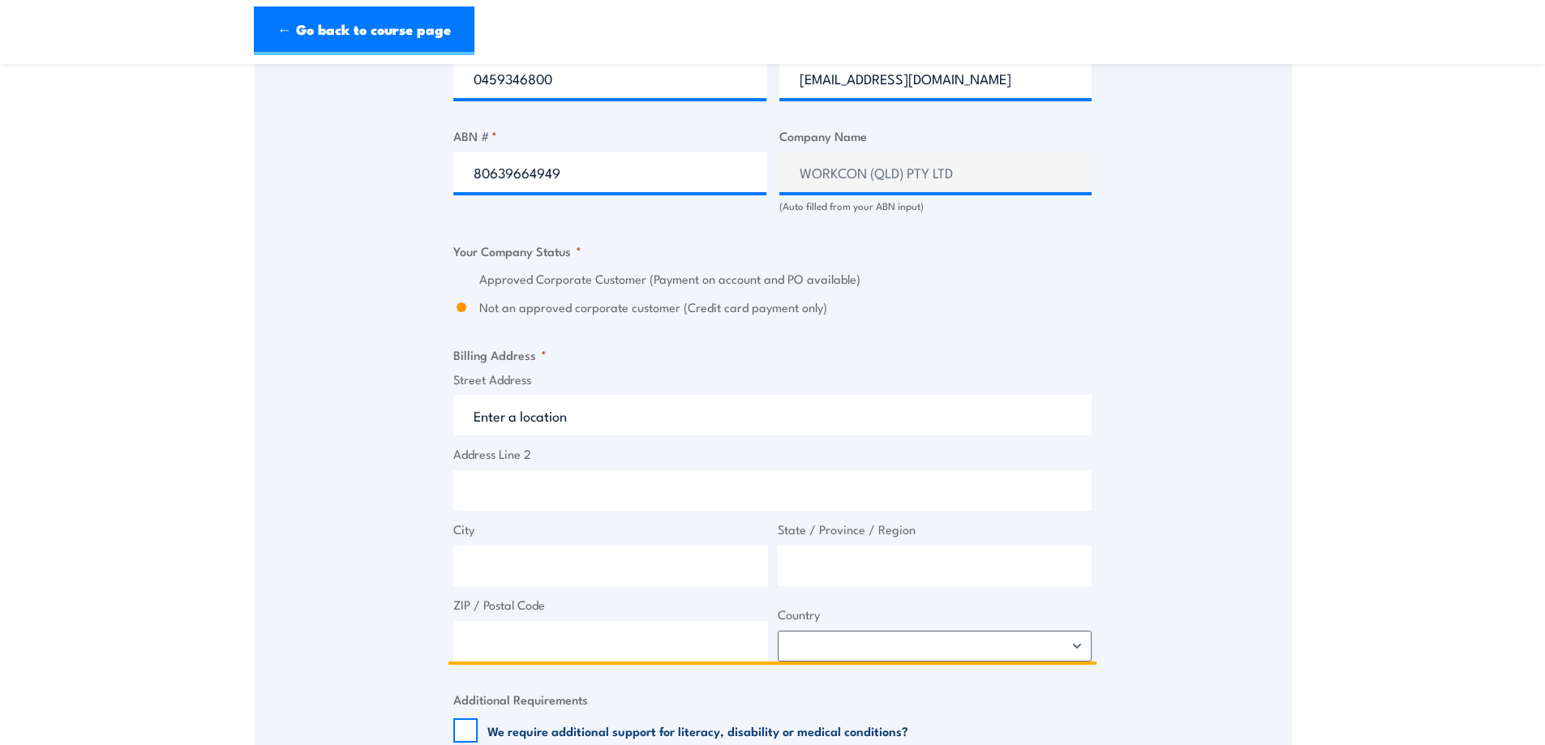
click at [596, 418] on input "Street Address" at bounding box center [772, 415] width 638 height 41
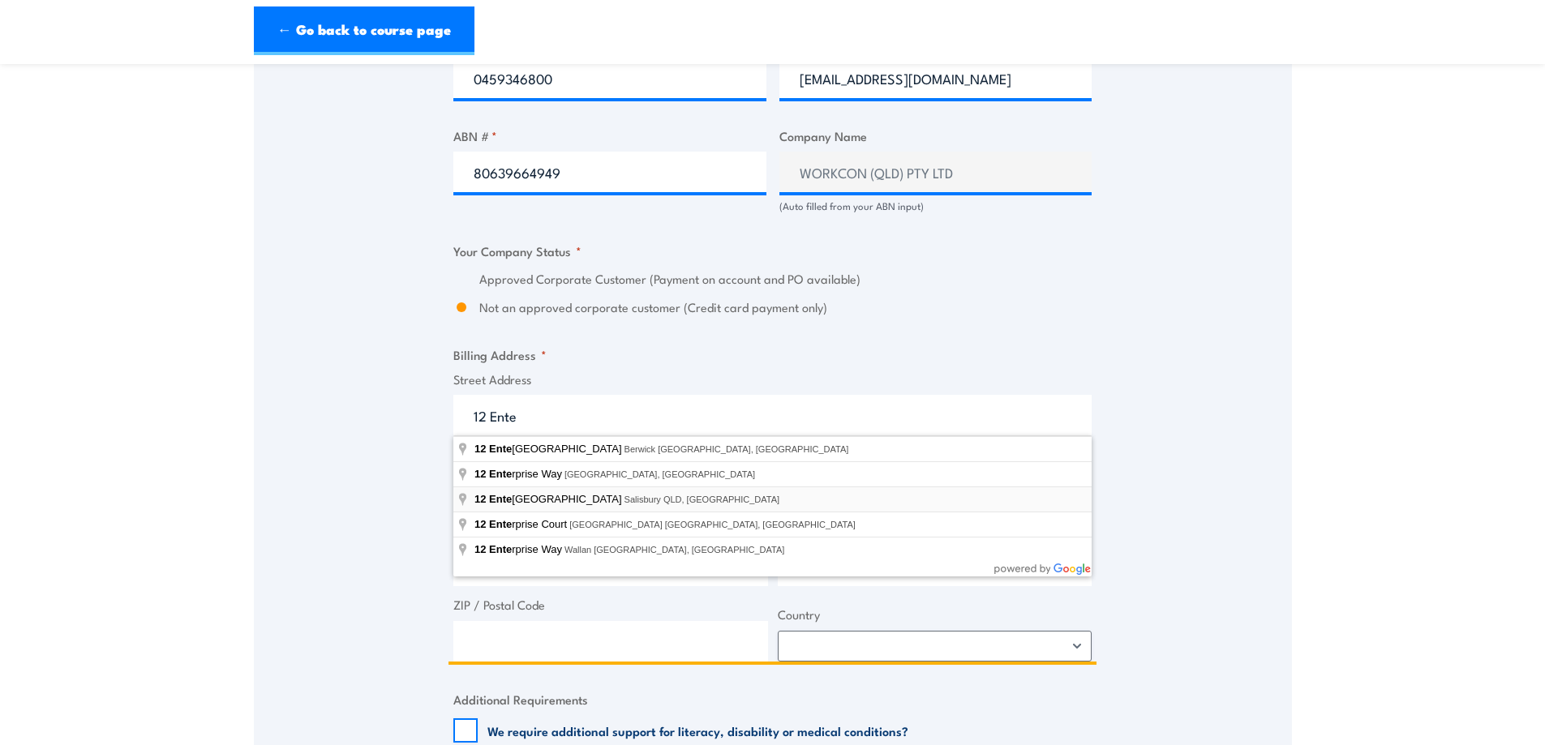
type input "12 Enterprise Street, Salisbury QLD, Australia"
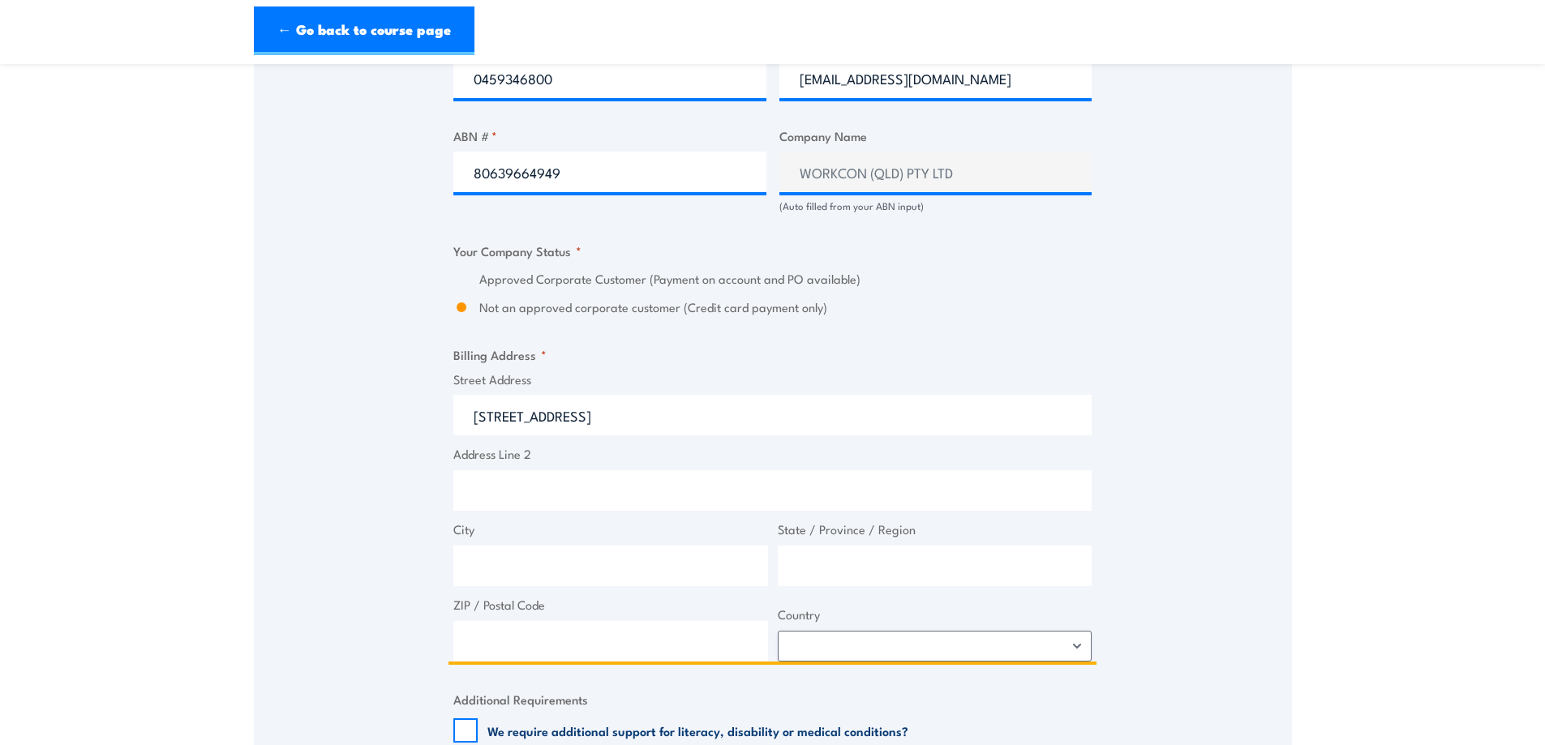
type input "12 Enterprise St"
type input "Salisbury"
type input "Queensland"
type input "4107"
select select "Australia"
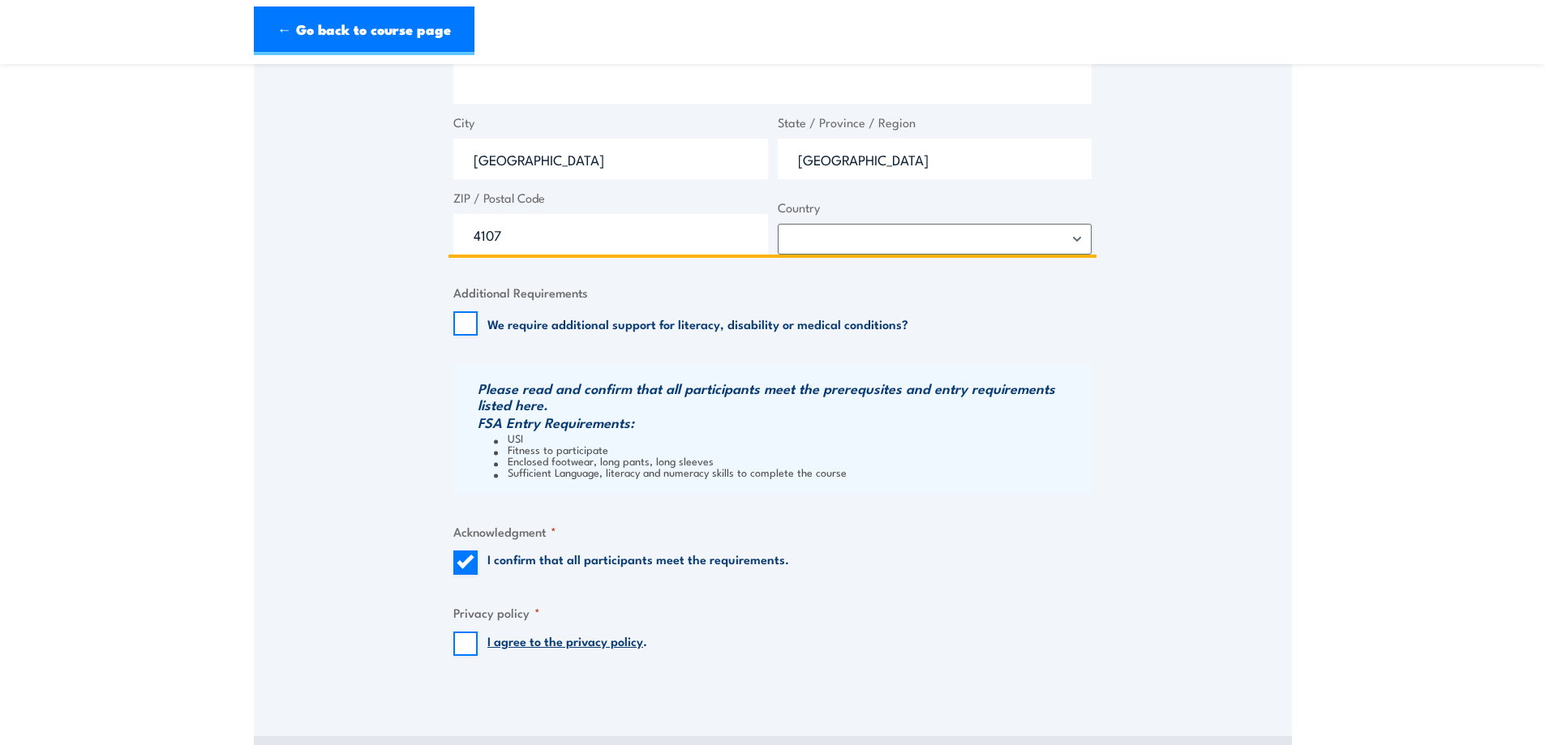
scroll to position [1460, 0]
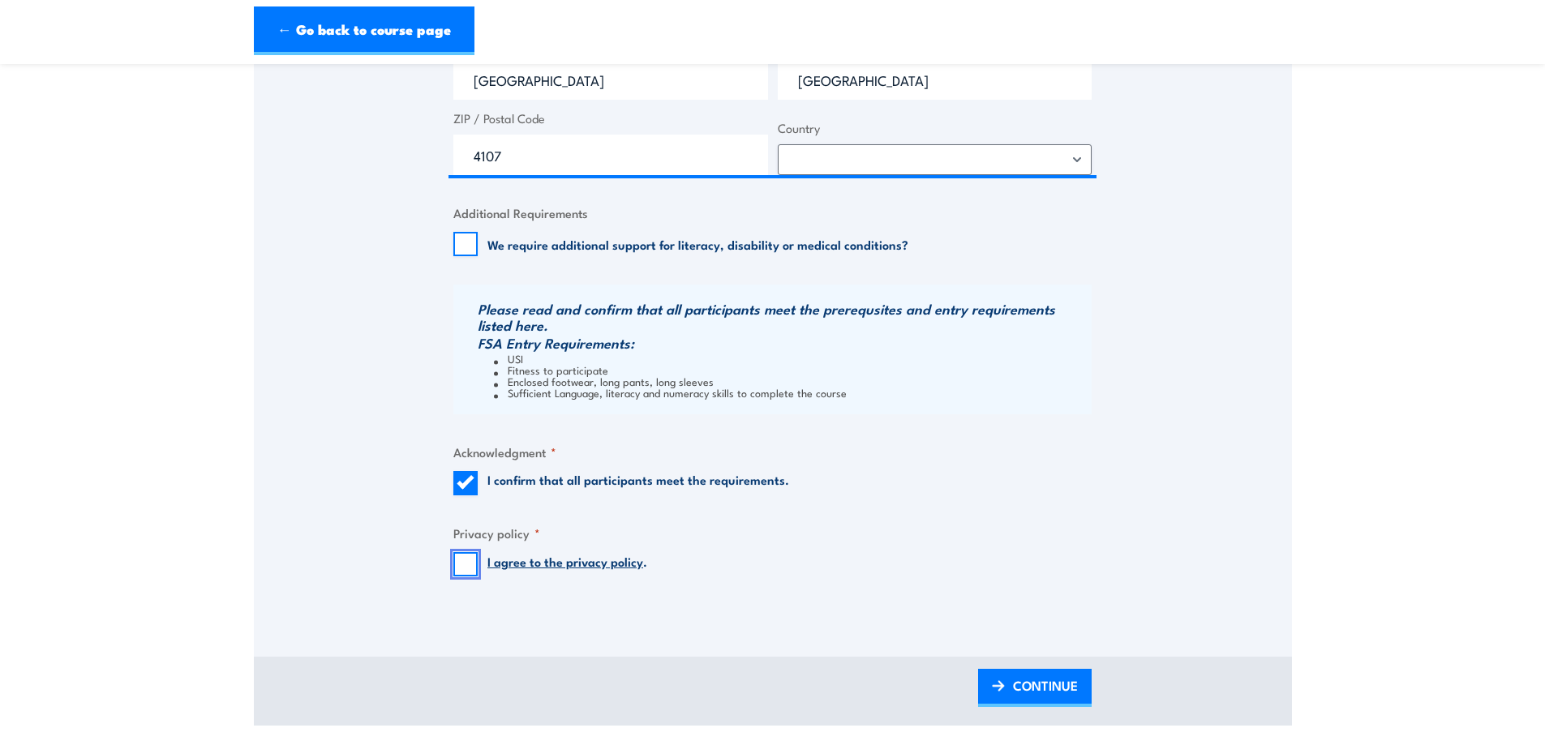
click at [464, 568] on input "I agree to the privacy policy ." at bounding box center [465, 564] width 24 height 24
checkbox input "true"
click at [1024, 681] on span "CONTINUE" at bounding box center [1045, 685] width 65 height 43
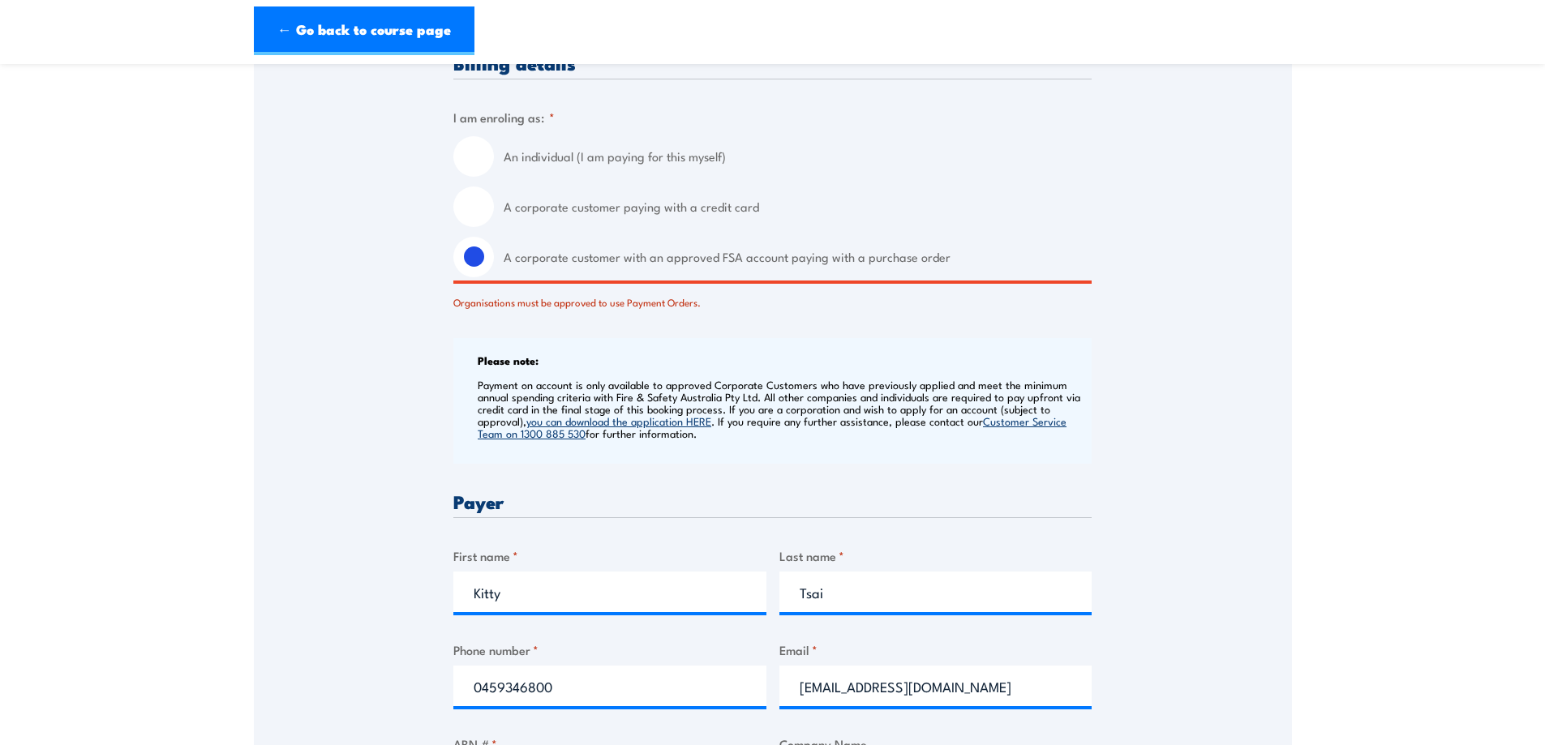
scroll to position [459, 0]
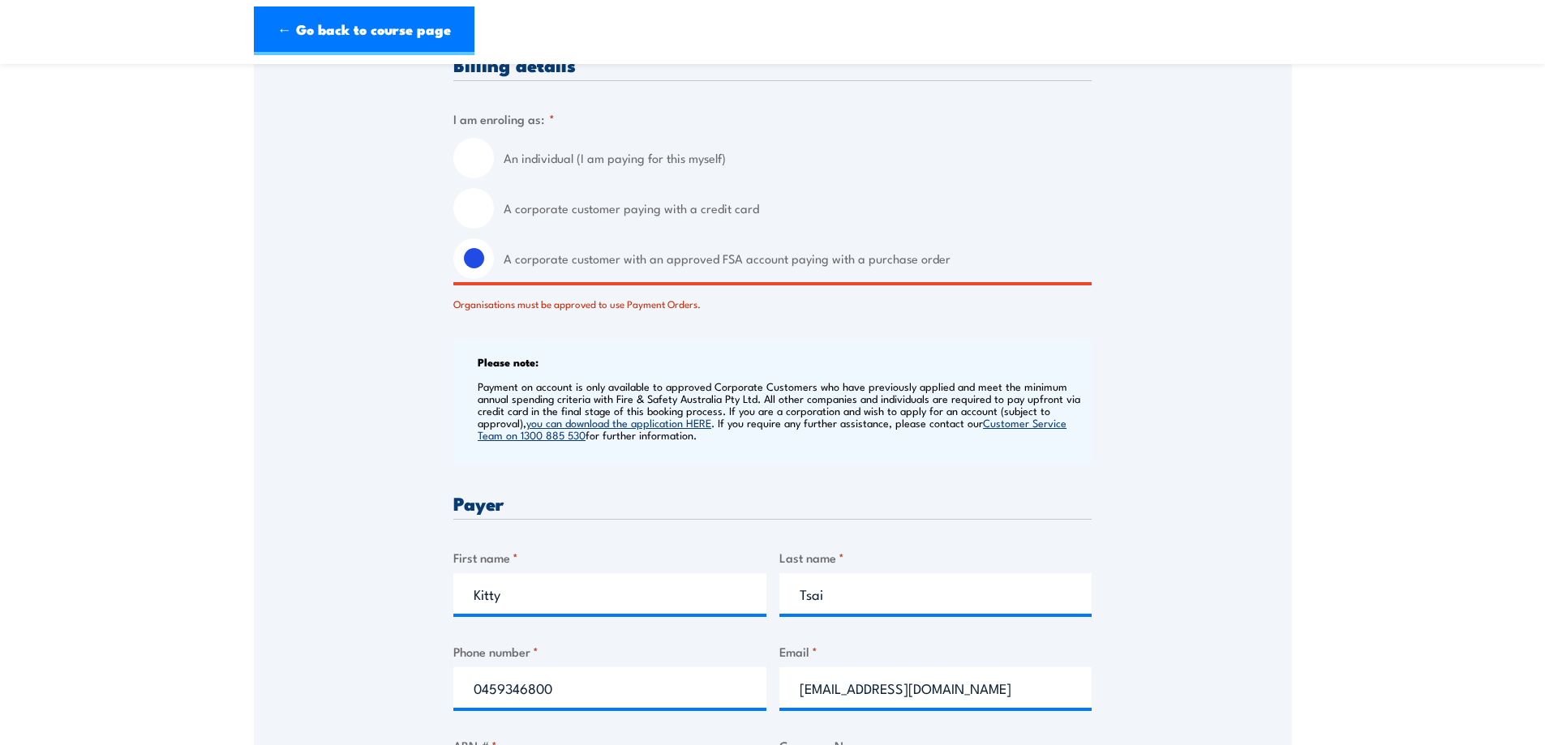
click at [472, 204] on input "A corporate customer paying with a credit card" at bounding box center [473, 208] width 41 height 41
radio input "true"
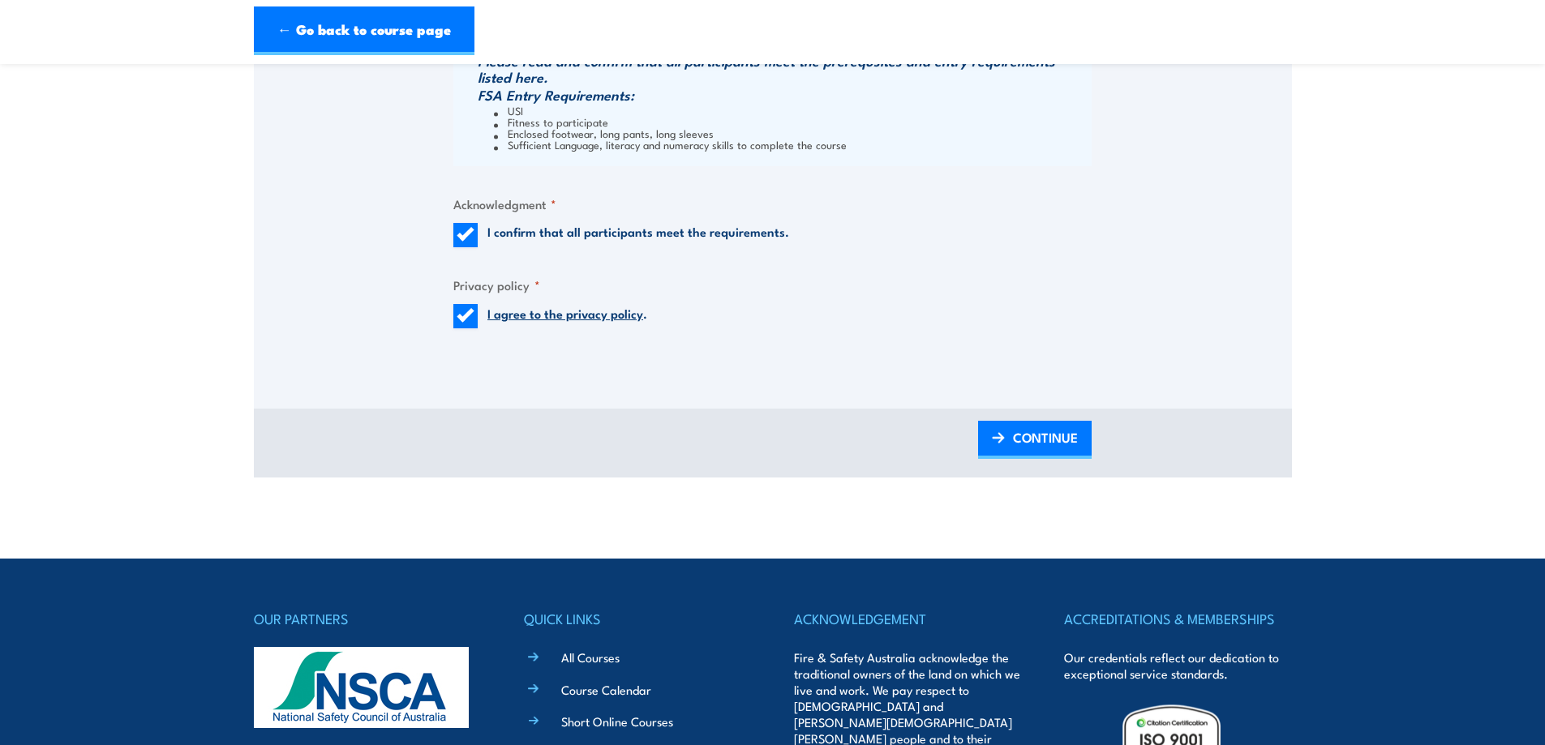
scroll to position [1432, 0]
